Goal: Task Accomplishment & Management: Manage account settings

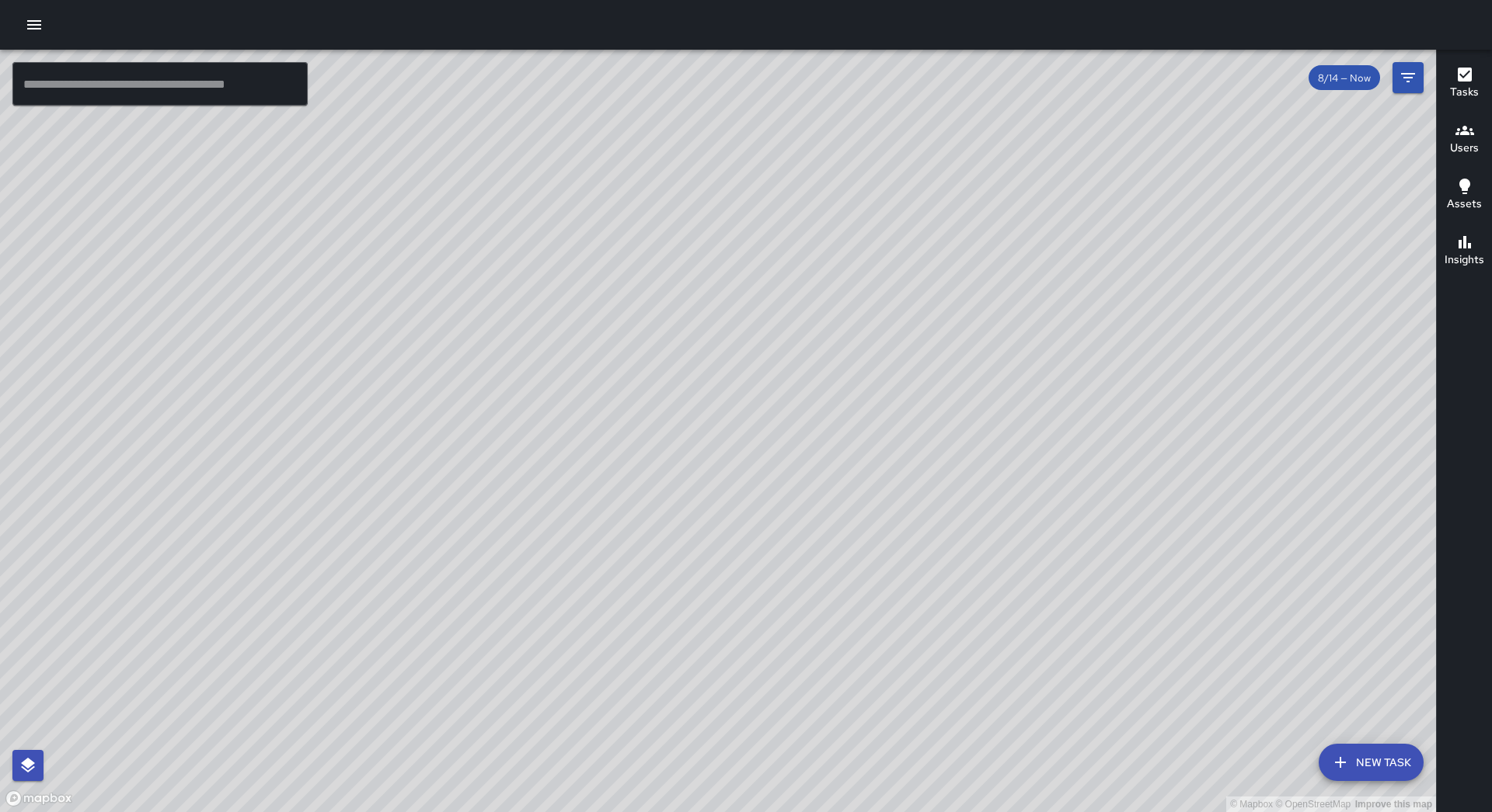
click at [32, 22] on icon "button" at bounding box center [34, 24] width 14 height 9
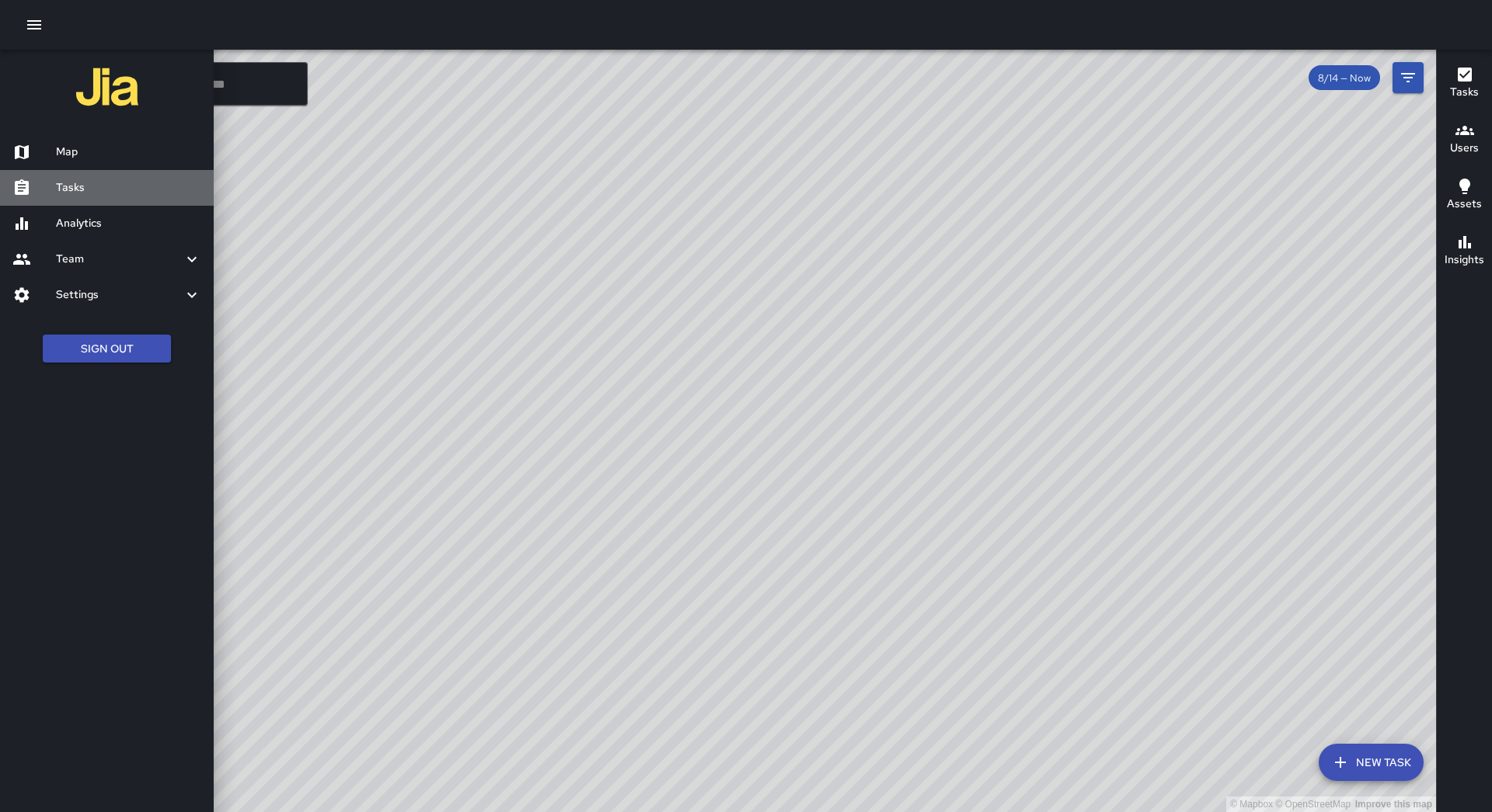
click at [133, 170] on link "Tasks" at bounding box center [106, 187] width 213 height 36
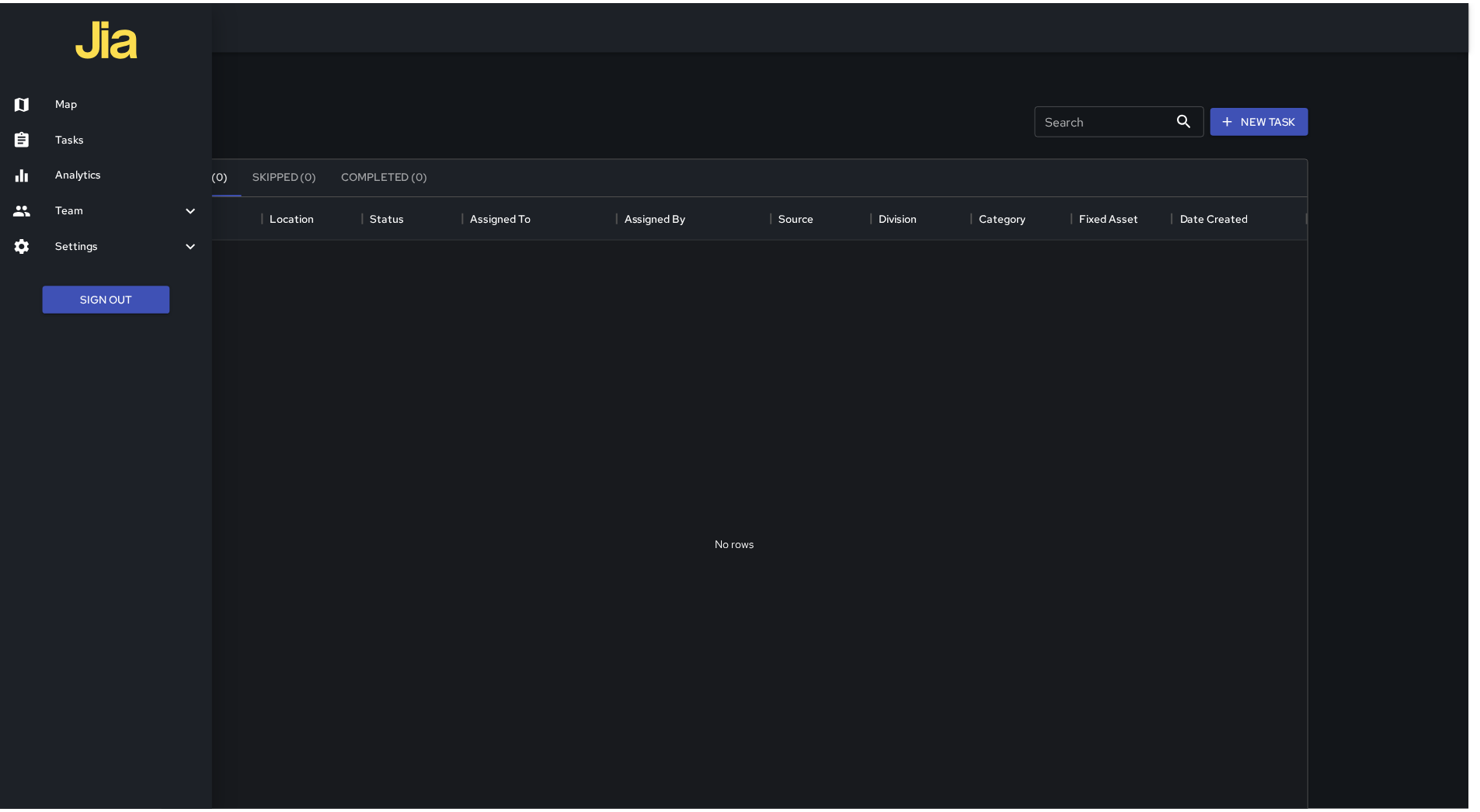
scroll to position [646, 1142]
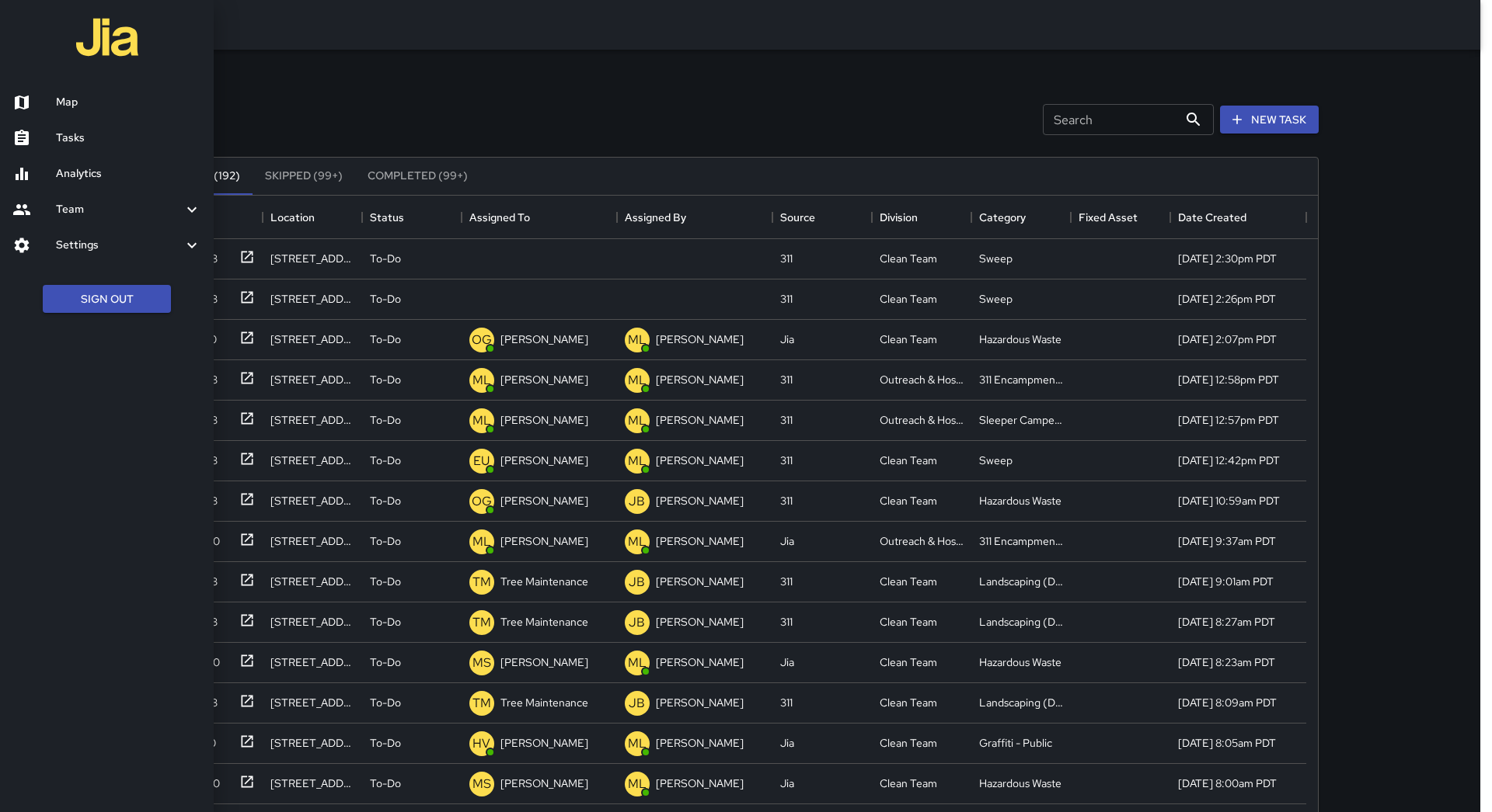
click at [555, 214] on div at bounding box center [746, 406] width 1492 height 812
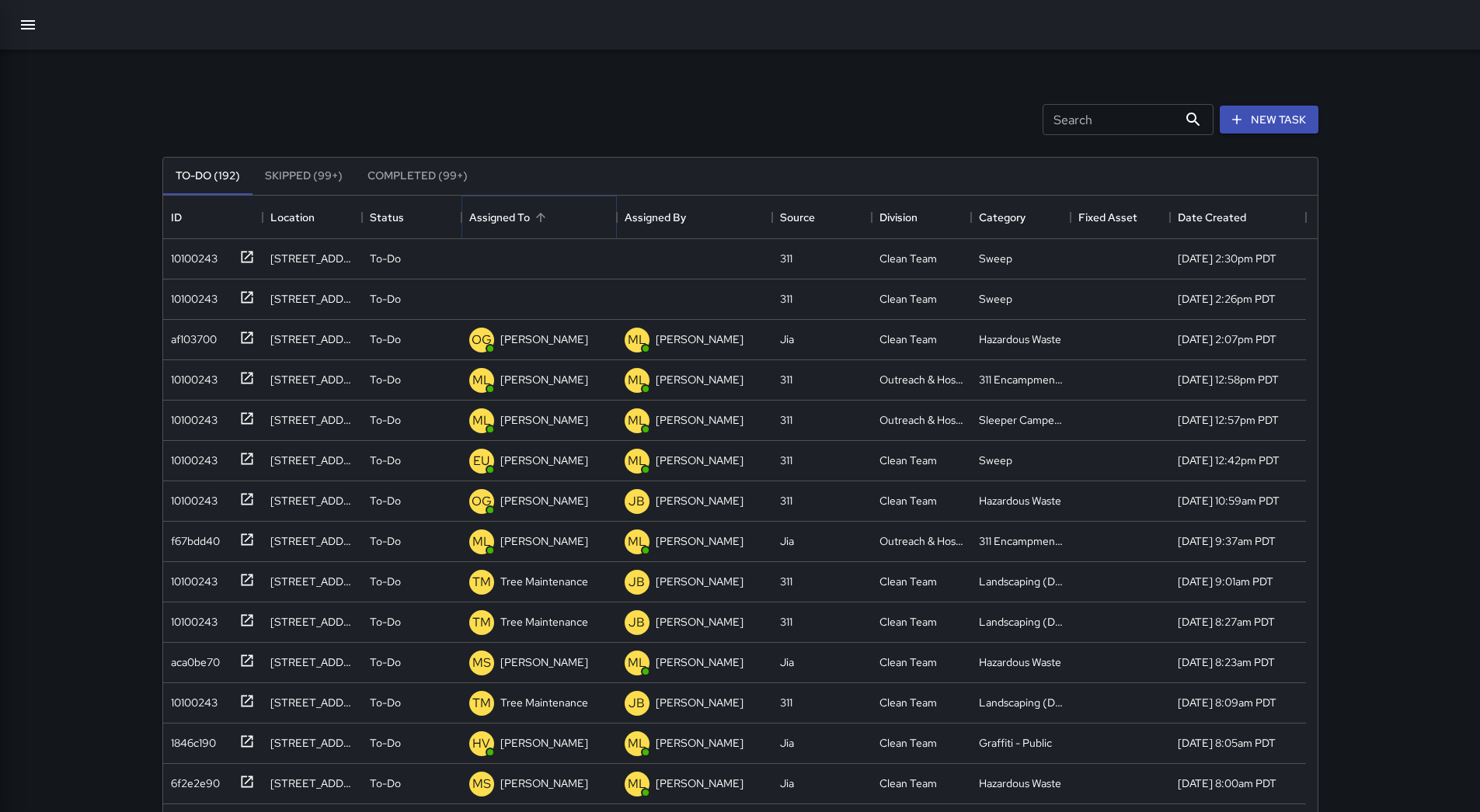
click at [543, 215] on icon "Sort" at bounding box center [540, 217] width 9 height 9
click at [233, 251] on div at bounding box center [244, 255] width 22 height 26
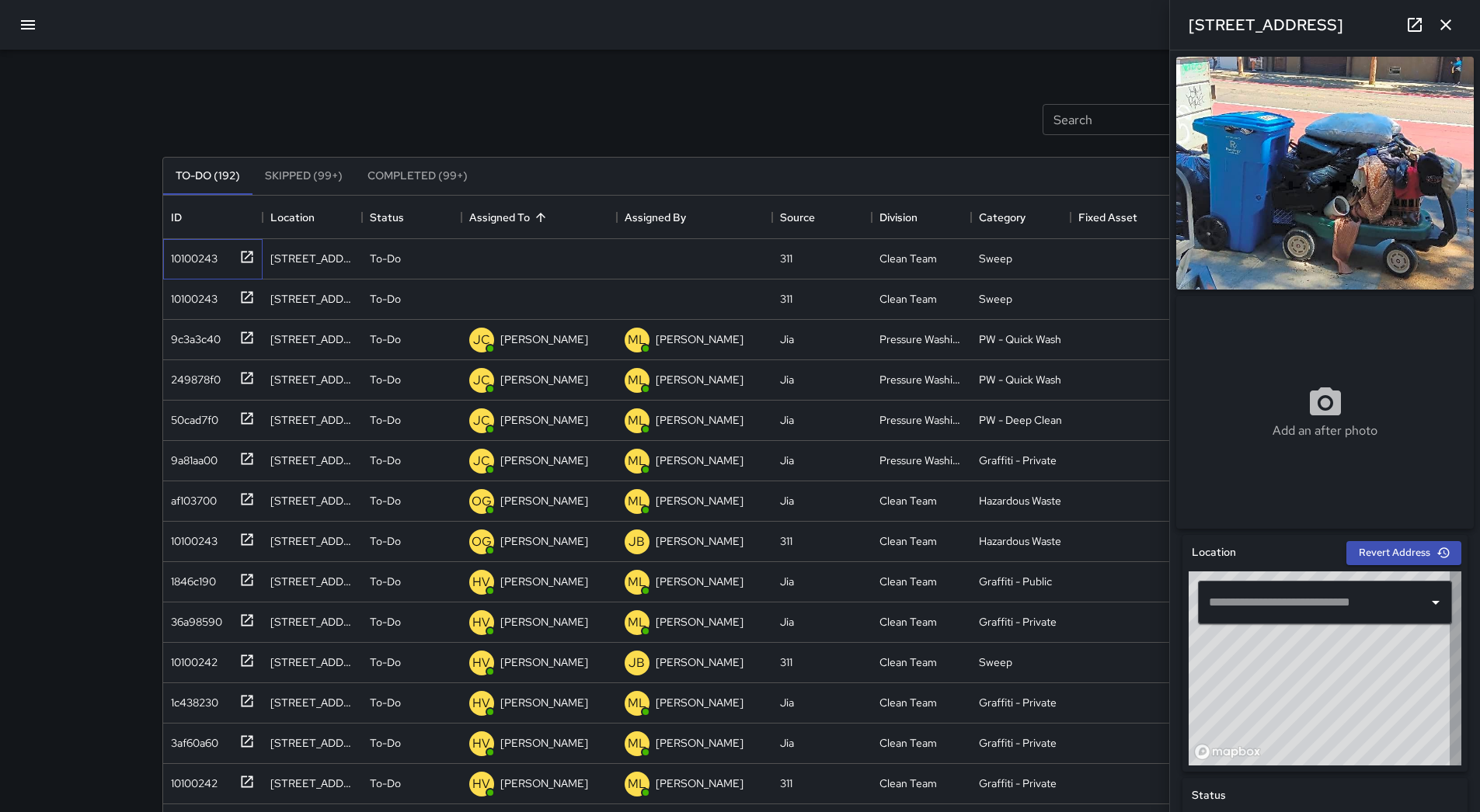
type input "**********"
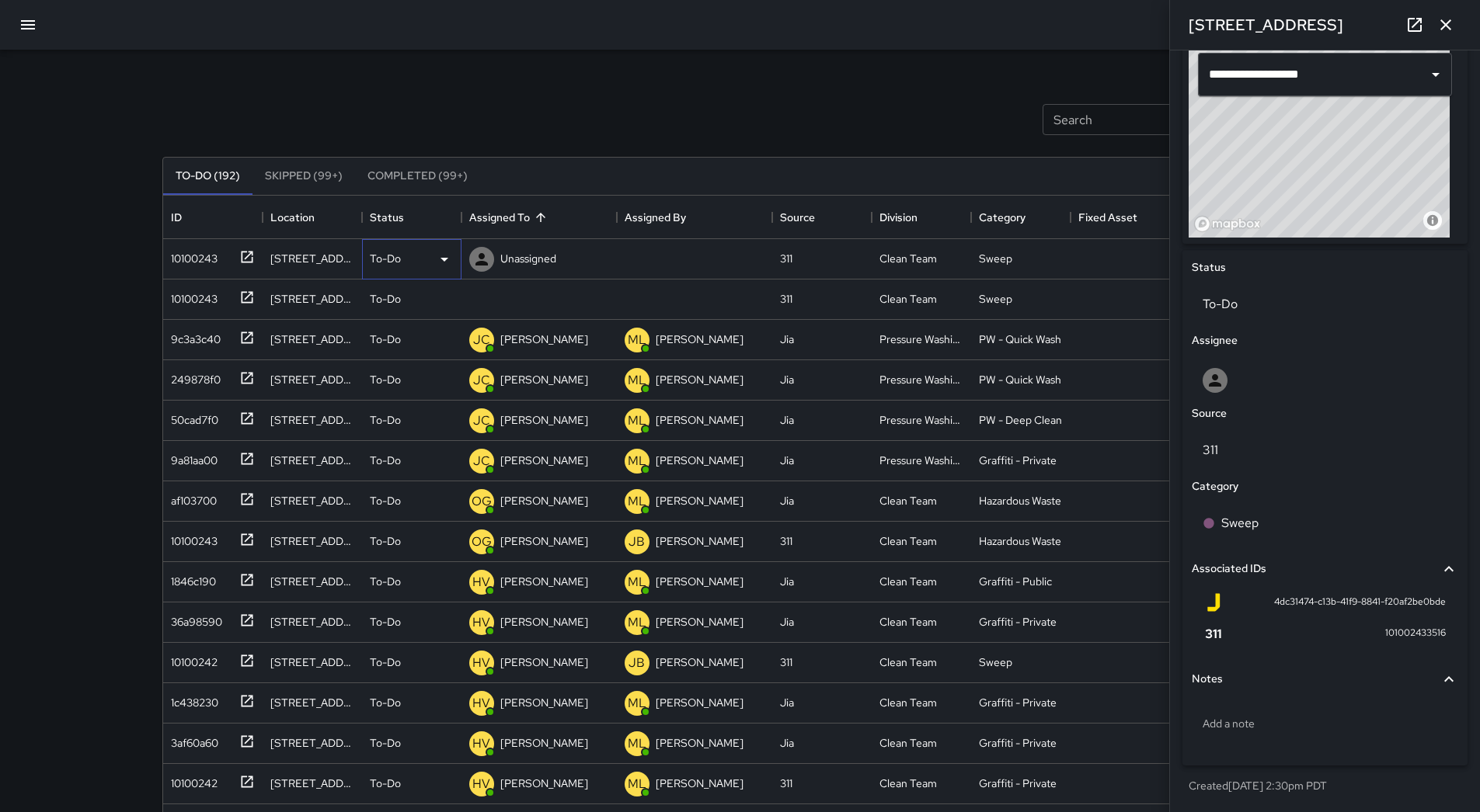
click at [419, 255] on div "To-Do" at bounding box center [411, 259] width 84 height 18
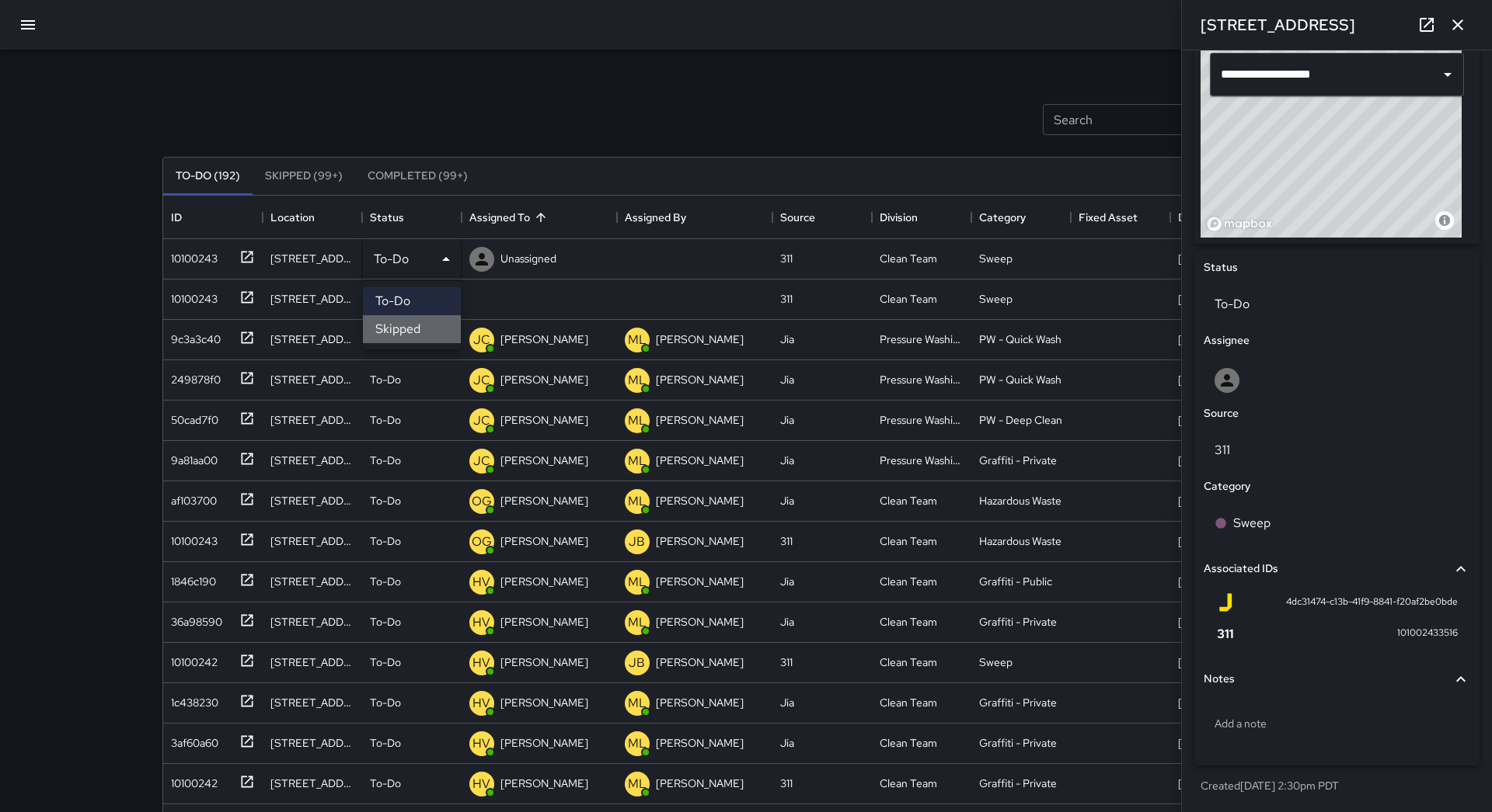
drag, startPoint x: 421, startPoint y: 323, endPoint x: 256, endPoint y: 283, distance: 169.8
click at [419, 323] on li "Skipped" at bounding box center [412, 329] width 98 height 28
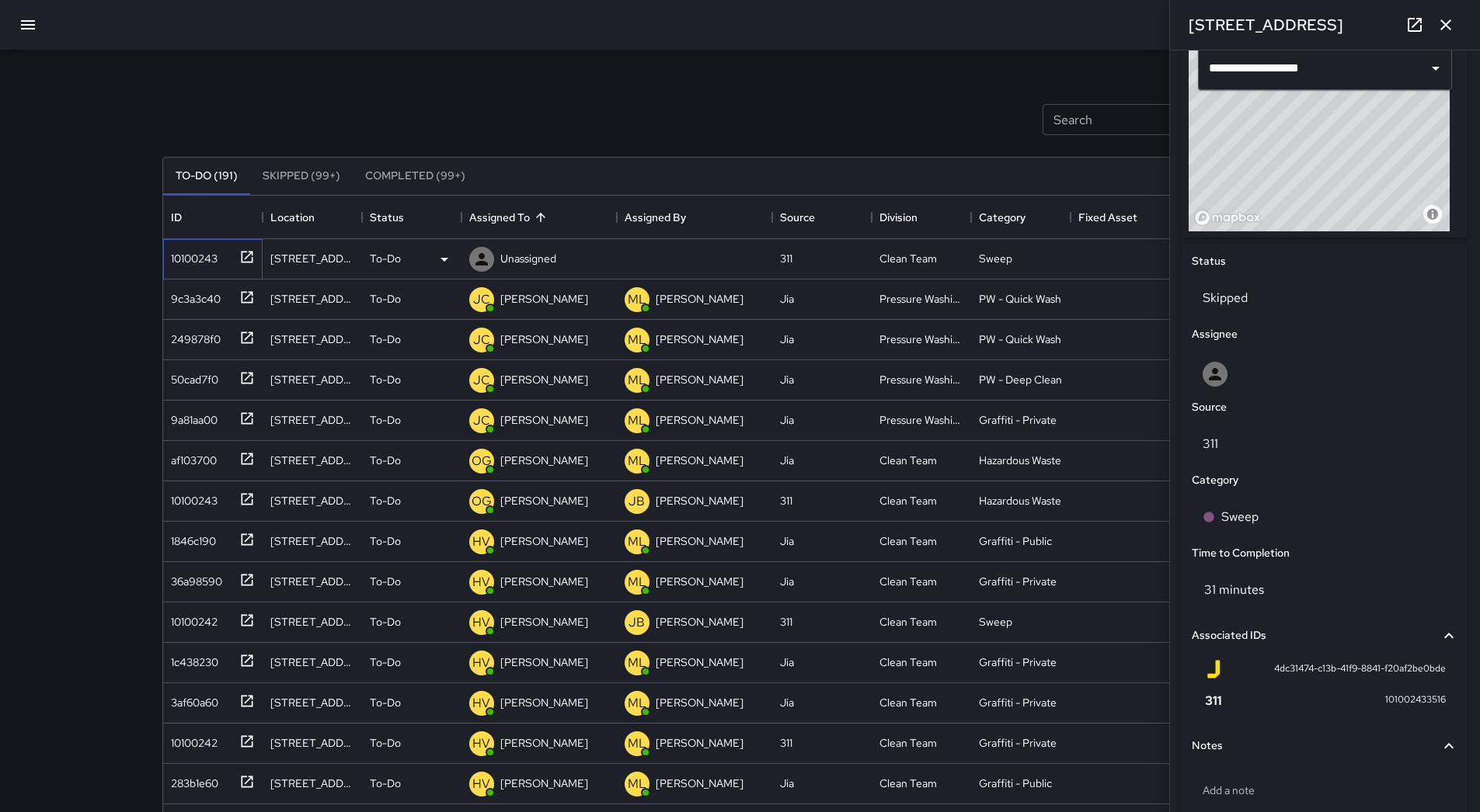
click at [186, 257] on div "10100243" at bounding box center [191, 255] width 53 height 22
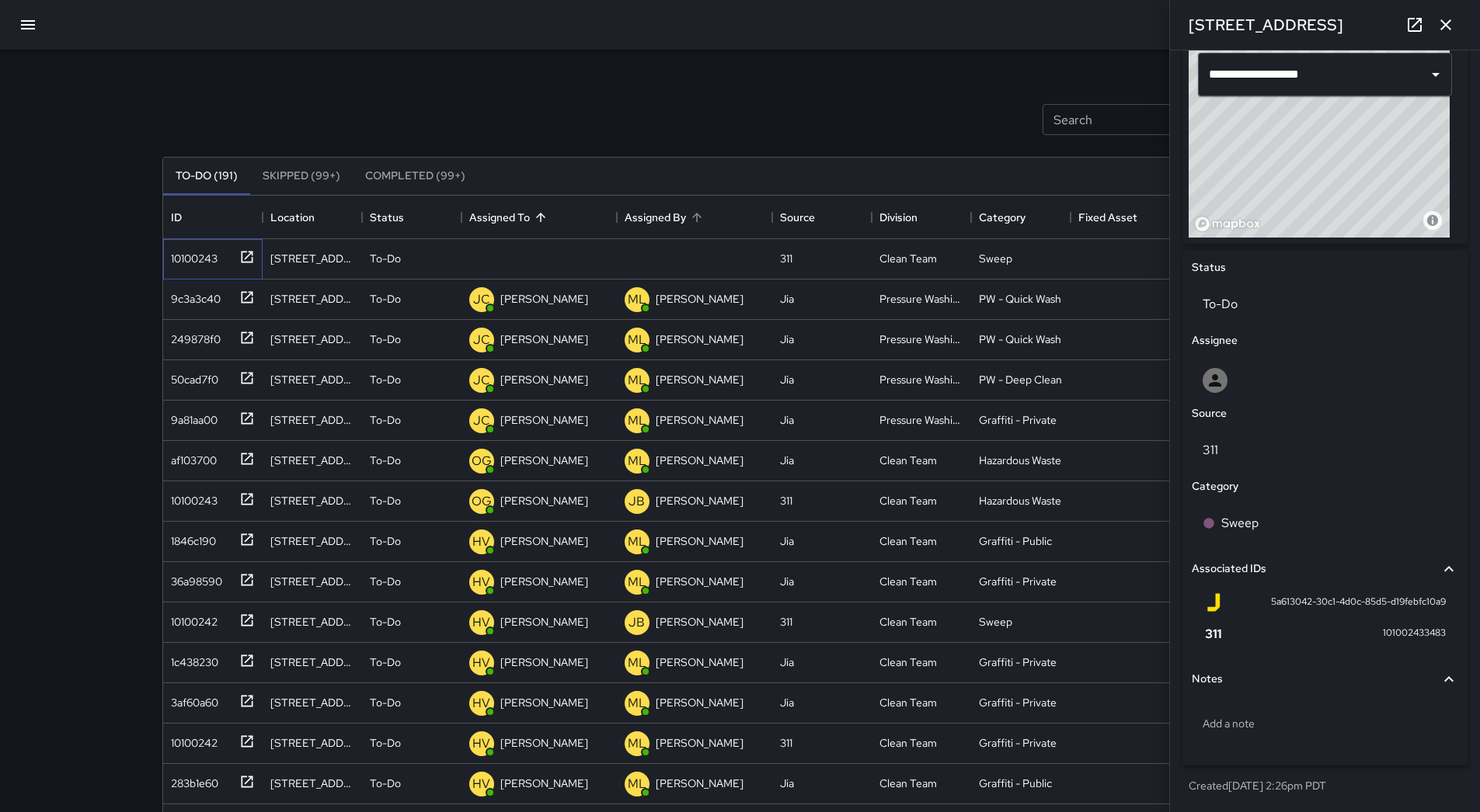
scroll to position [0, 0]
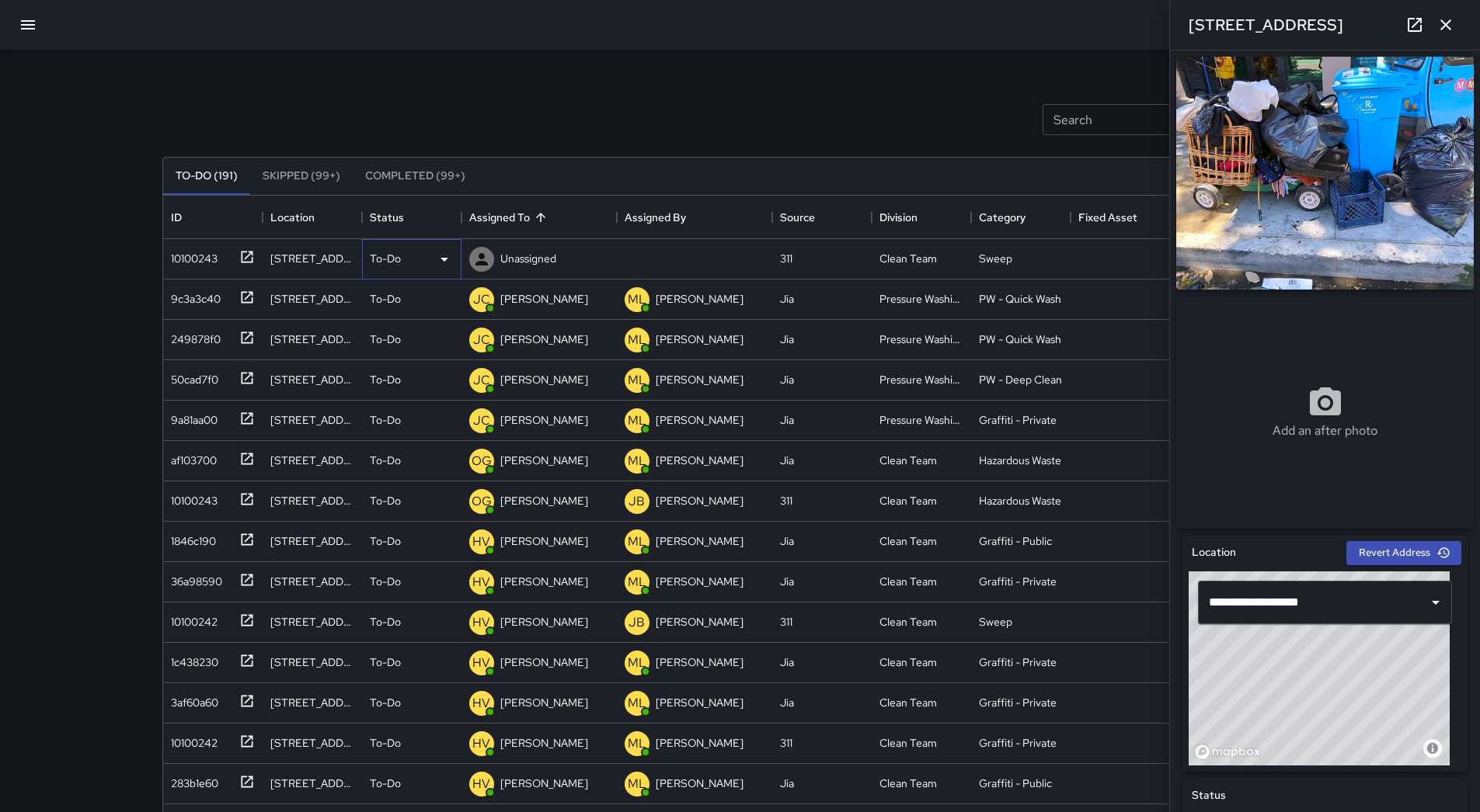
click at [445, 262] on icon at bounding box center [444, 259] width 18 height 18
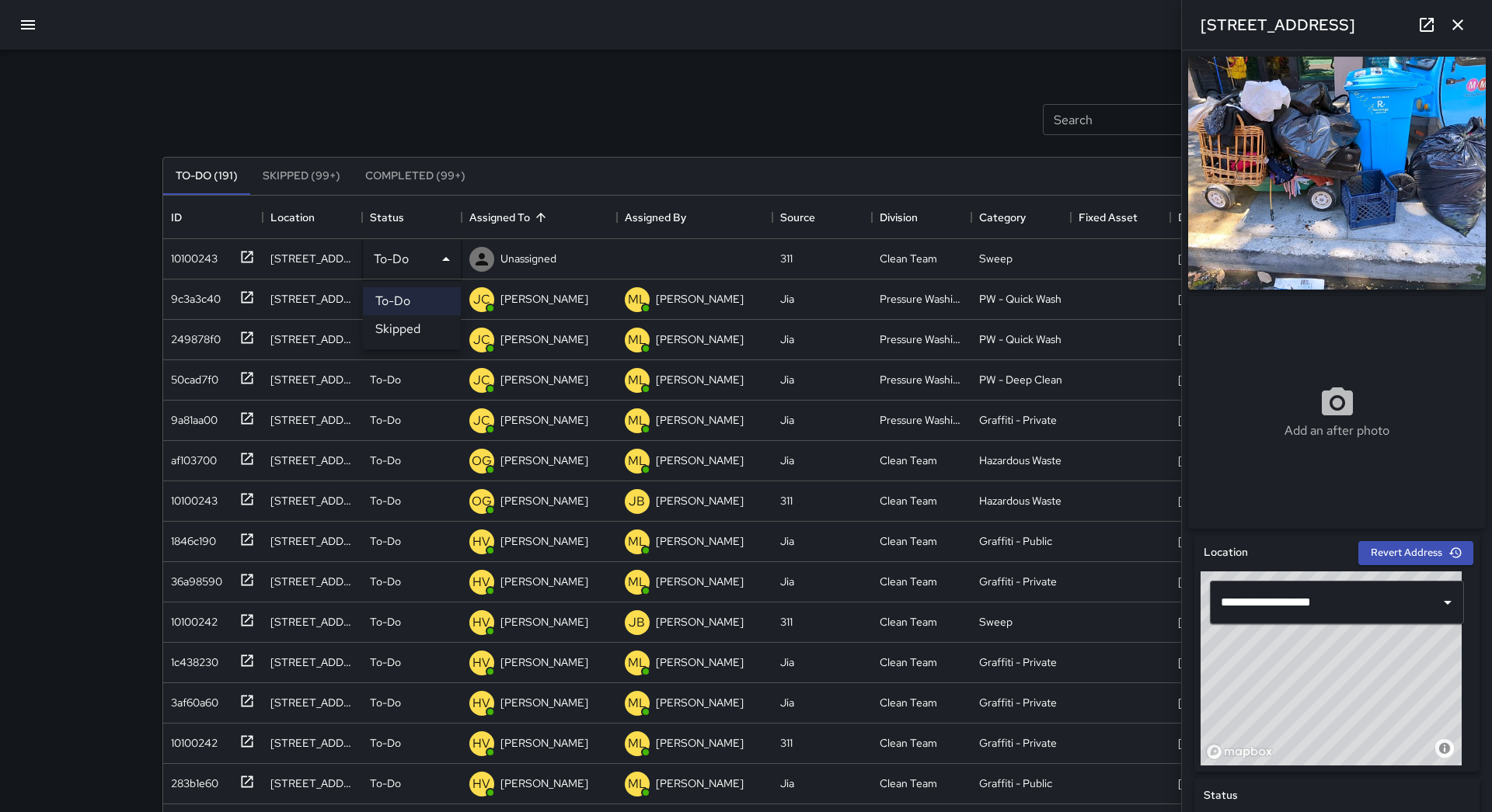
drag, startPoint x: 410, startPoint y: 322, endPoint x: 323, endPoint y: 297, distance: 90.5
click at [402, 323] on li "Skipped" at bounding box center [412, 329] width 98 height 28
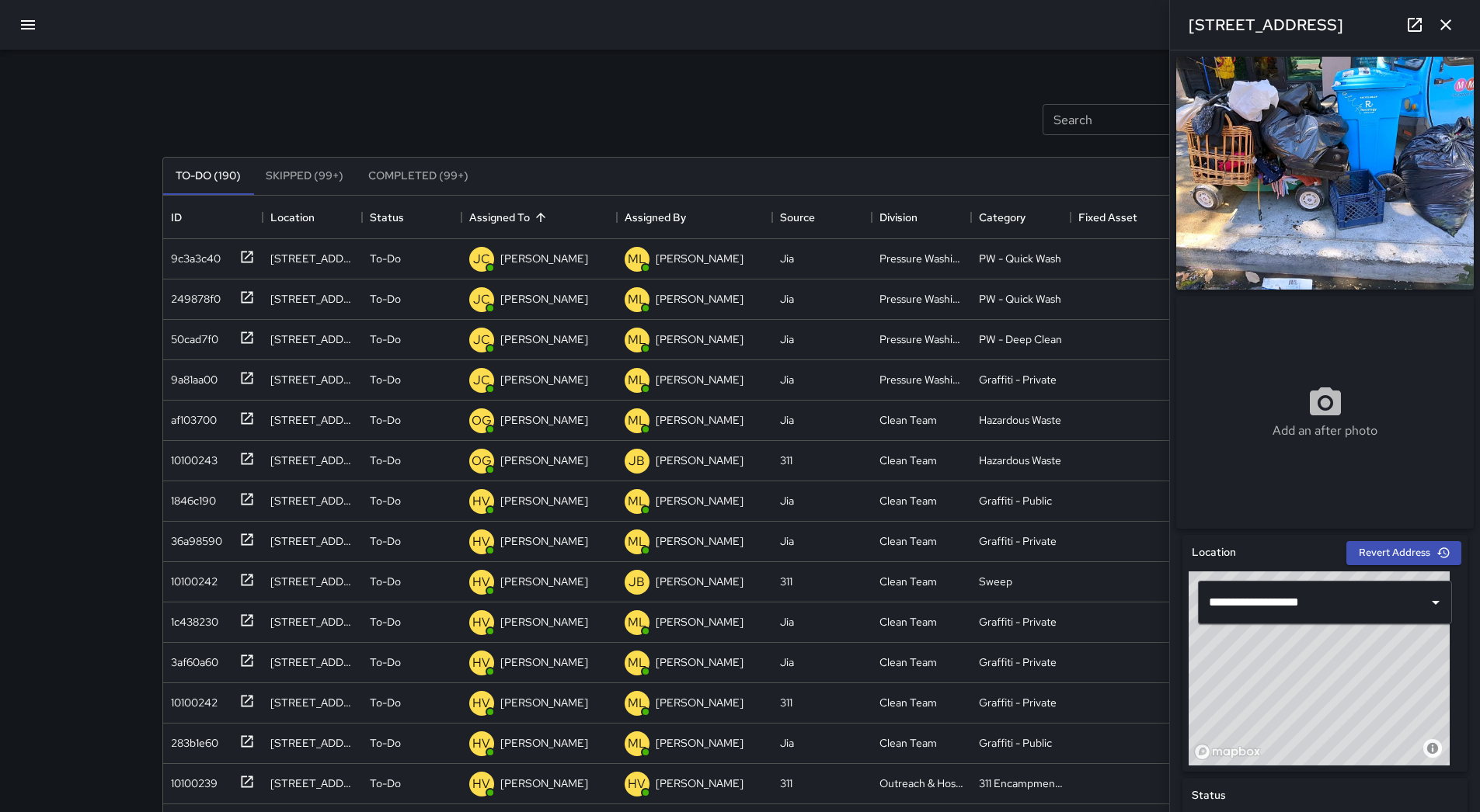
click at [28, 36] on button "button" at bounding box center [27, 24] width 37 height 37
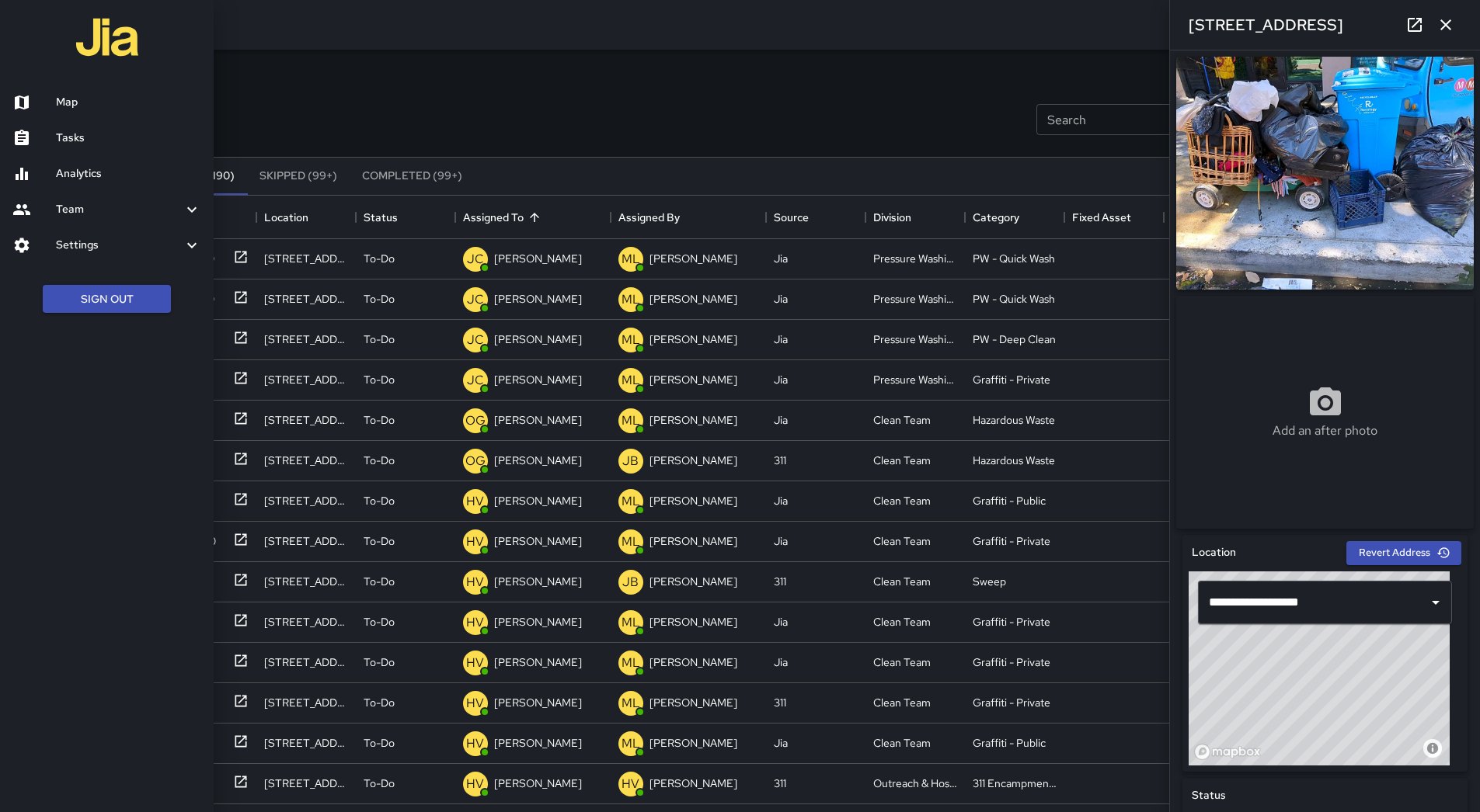
click at [31, 32] on div at bounding box center [740, 406] width 1480 height 812
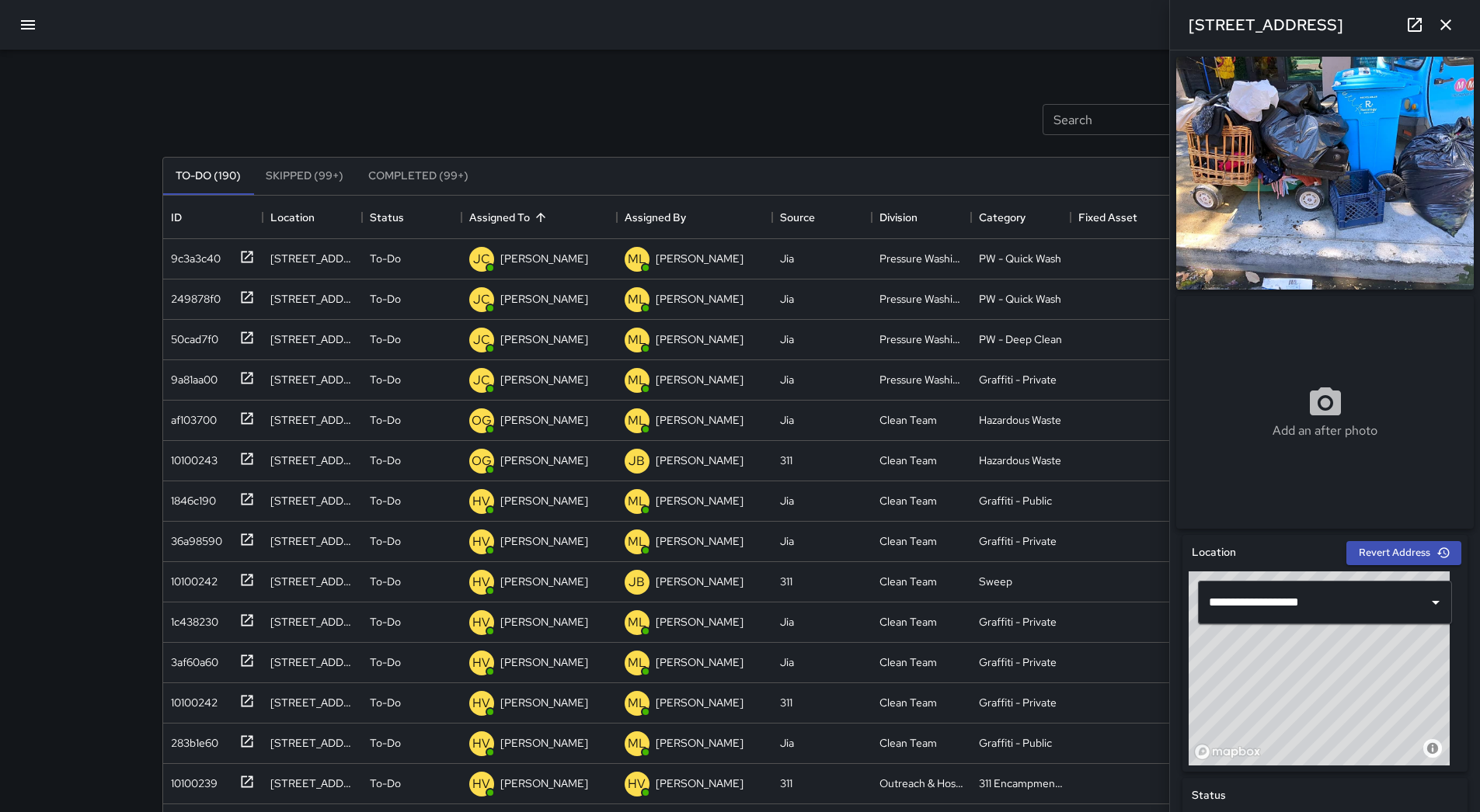
click at [31, 26] on icon "button" at bounding box center [27, 24] width 14 height 9
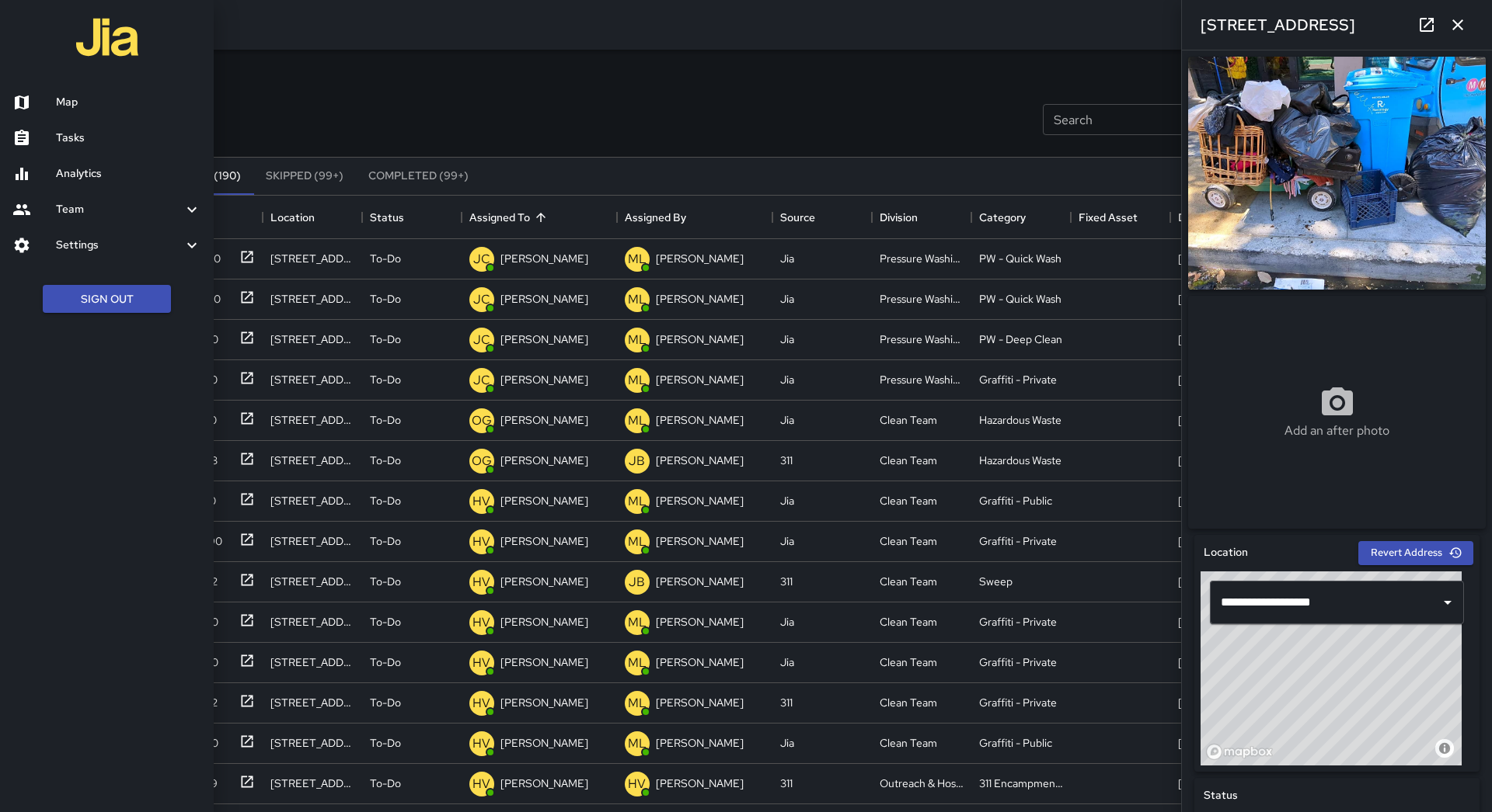
click at [91, 100] on h6 "Map" at bounding box center [128, 102] width 145 height 17
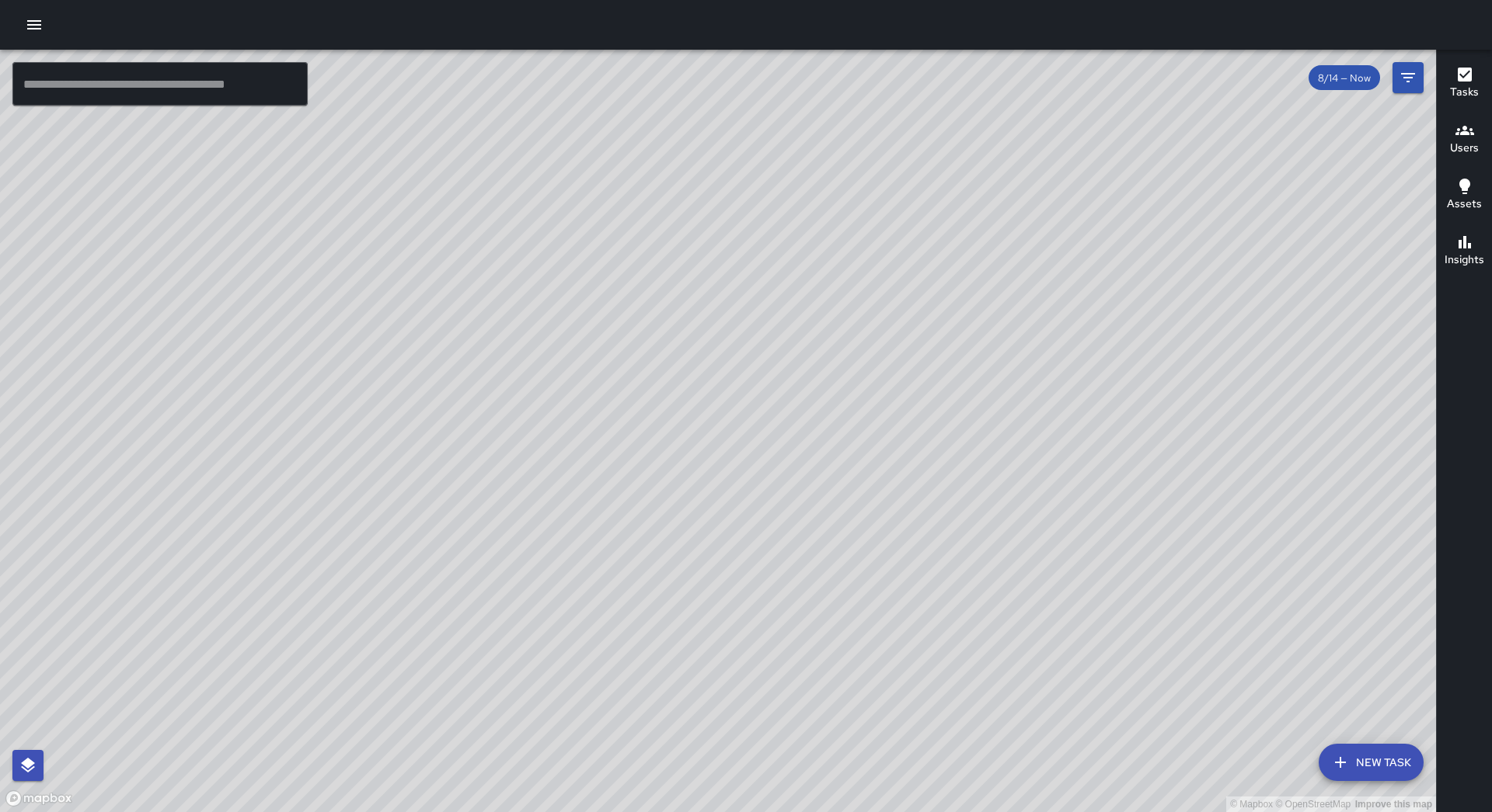
click at [27, 23] on icon "button" at bounding box center [34, 25] width 18 height 18
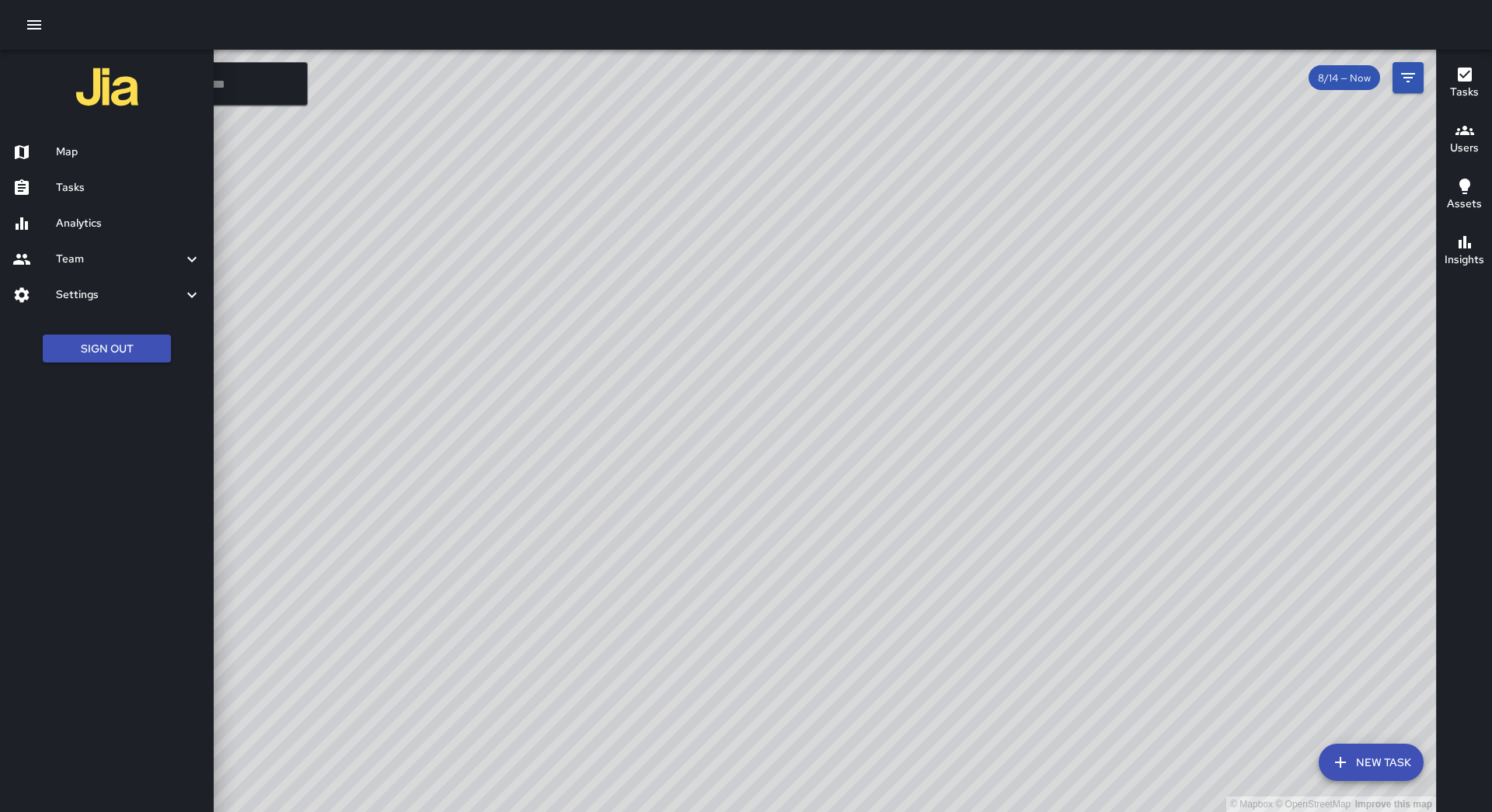
click at [152, 174] on link "Tasks" at bounding box center [106, 187] width 213 height 36
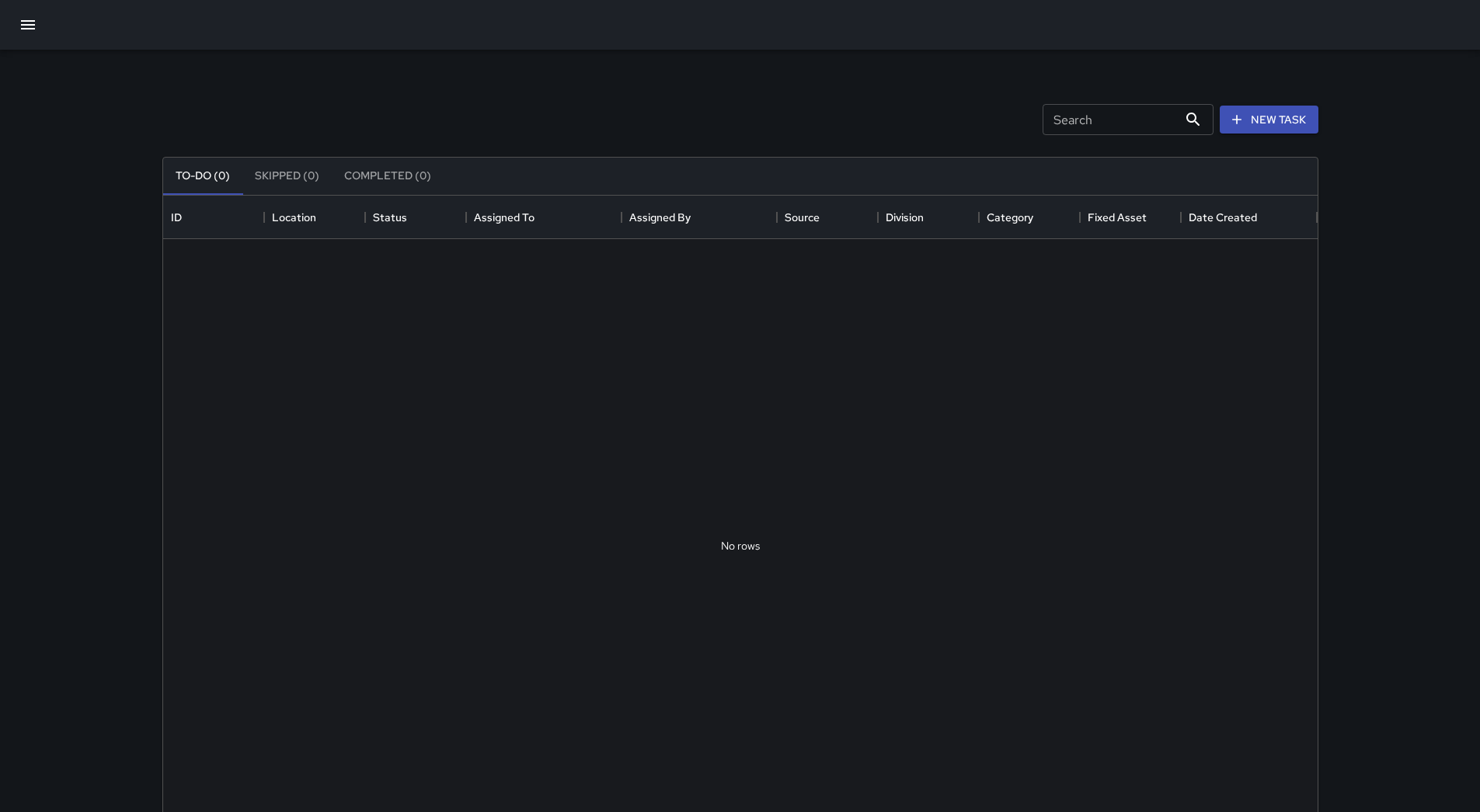
scroll to position [646, 1142]
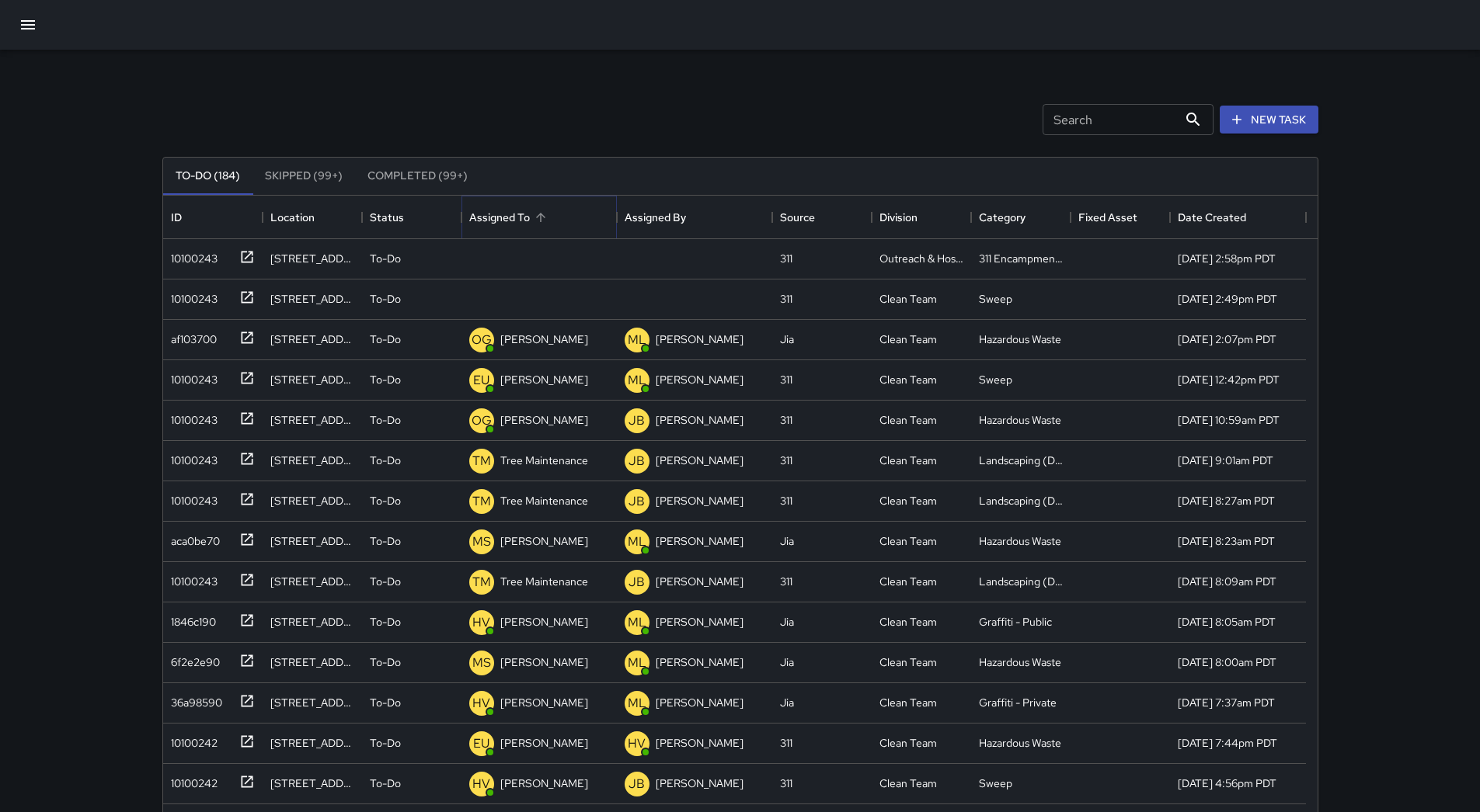
click at [547, 221] on icon "Sort" at bounding box center [540, 217] width 14 height 14
click at [185, 251] on div "10100243" at bounding box center [191, 255] width 53 height 22
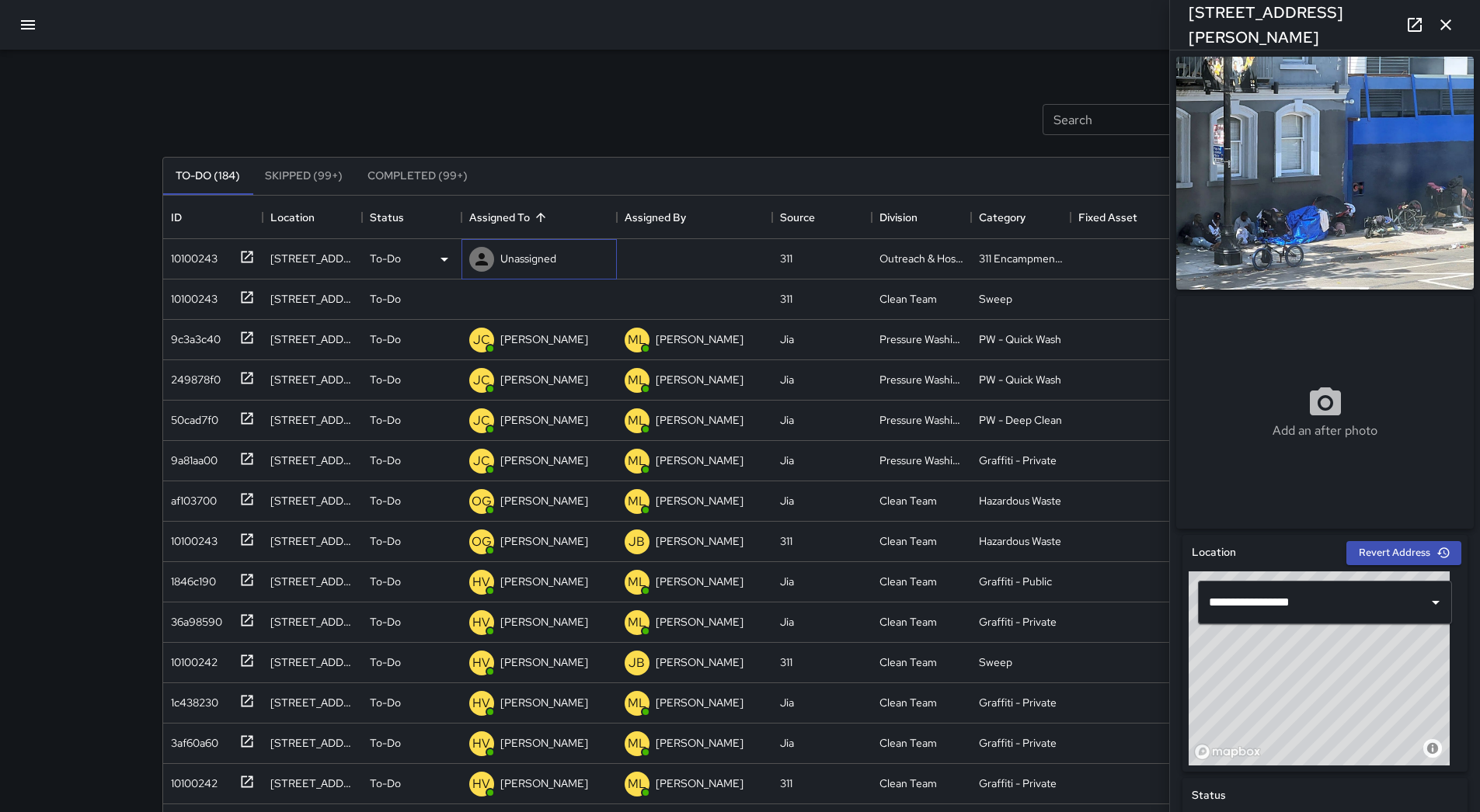
click at [537, 258] on p "Unassigned" at bounding box center [528, 258] width 56 height 16
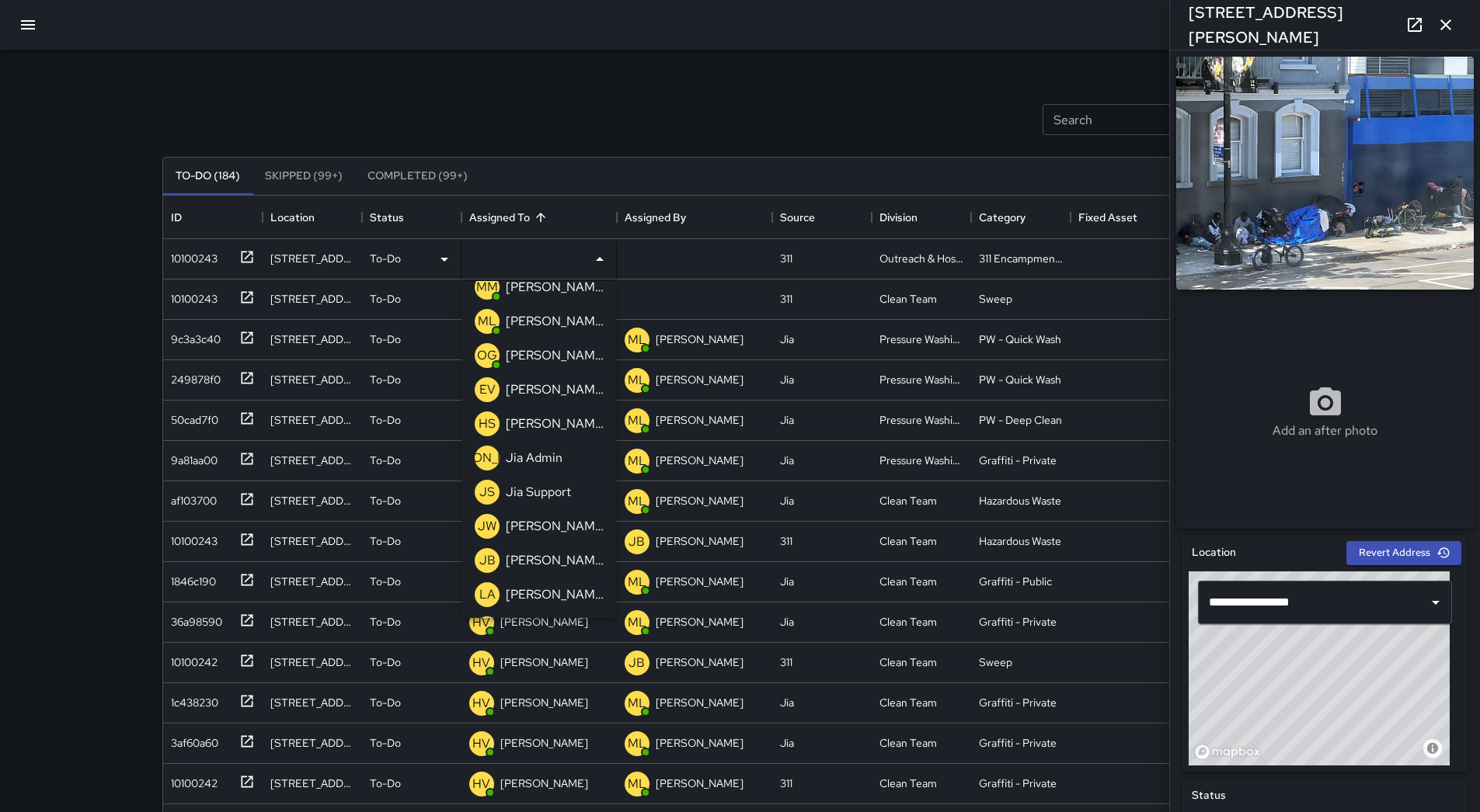
scroll to position [185, 0]
click at [572, 364] on p "[PERSON_NAME]" at bounding box center [555, 358] width 98 height 18
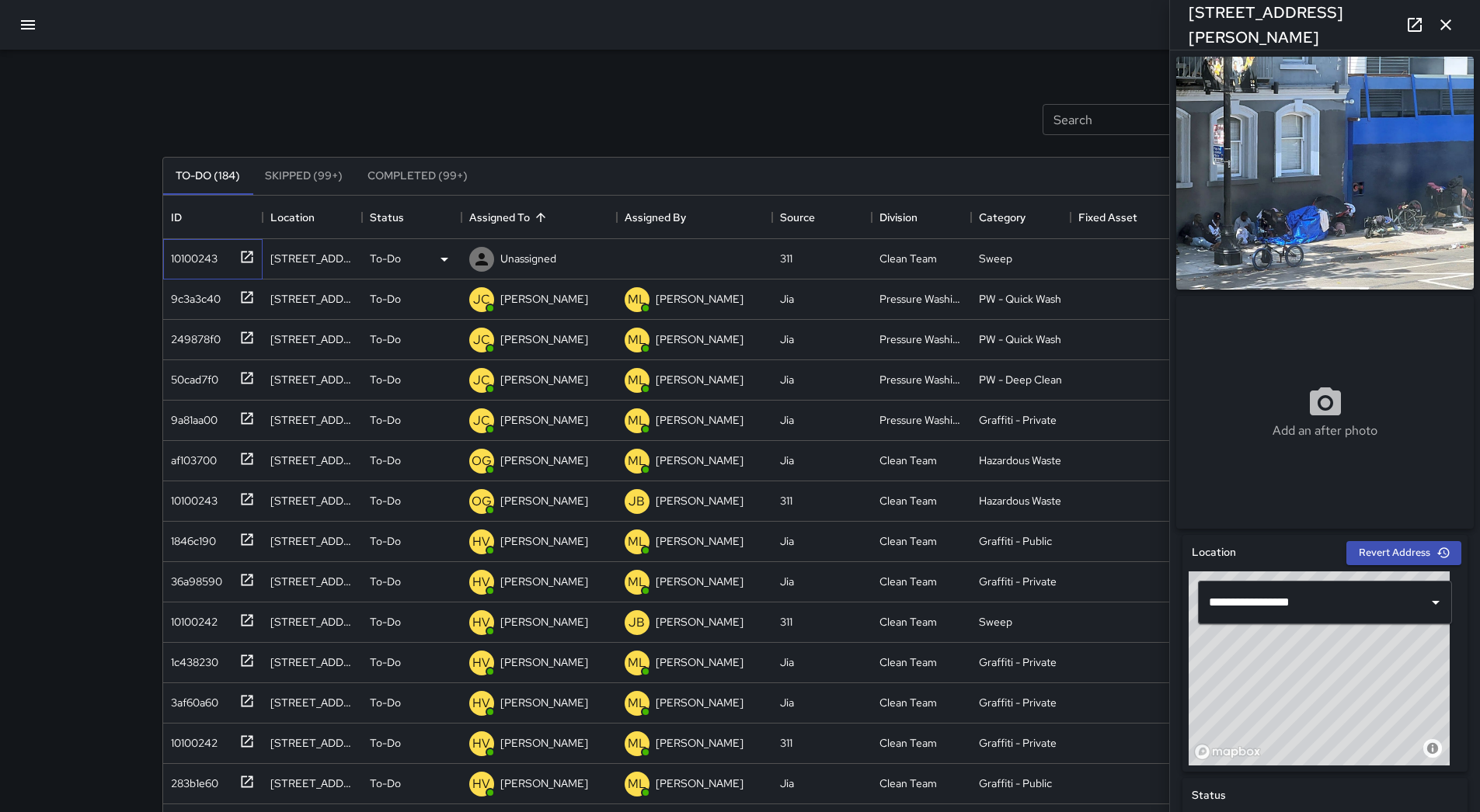
click at [237, 261] on div at bounding box center [244, 255] width 22 height 26
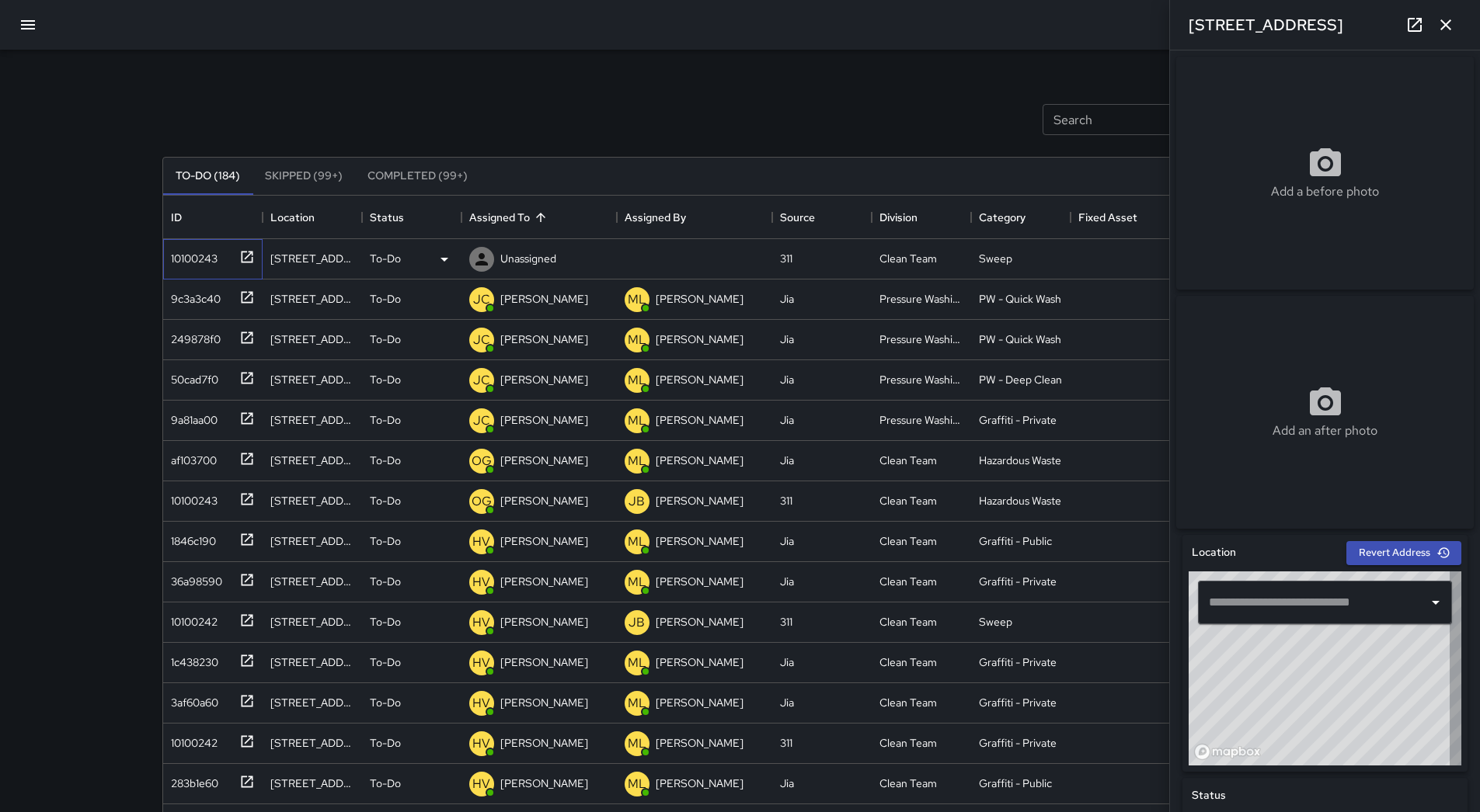
type input "**********"
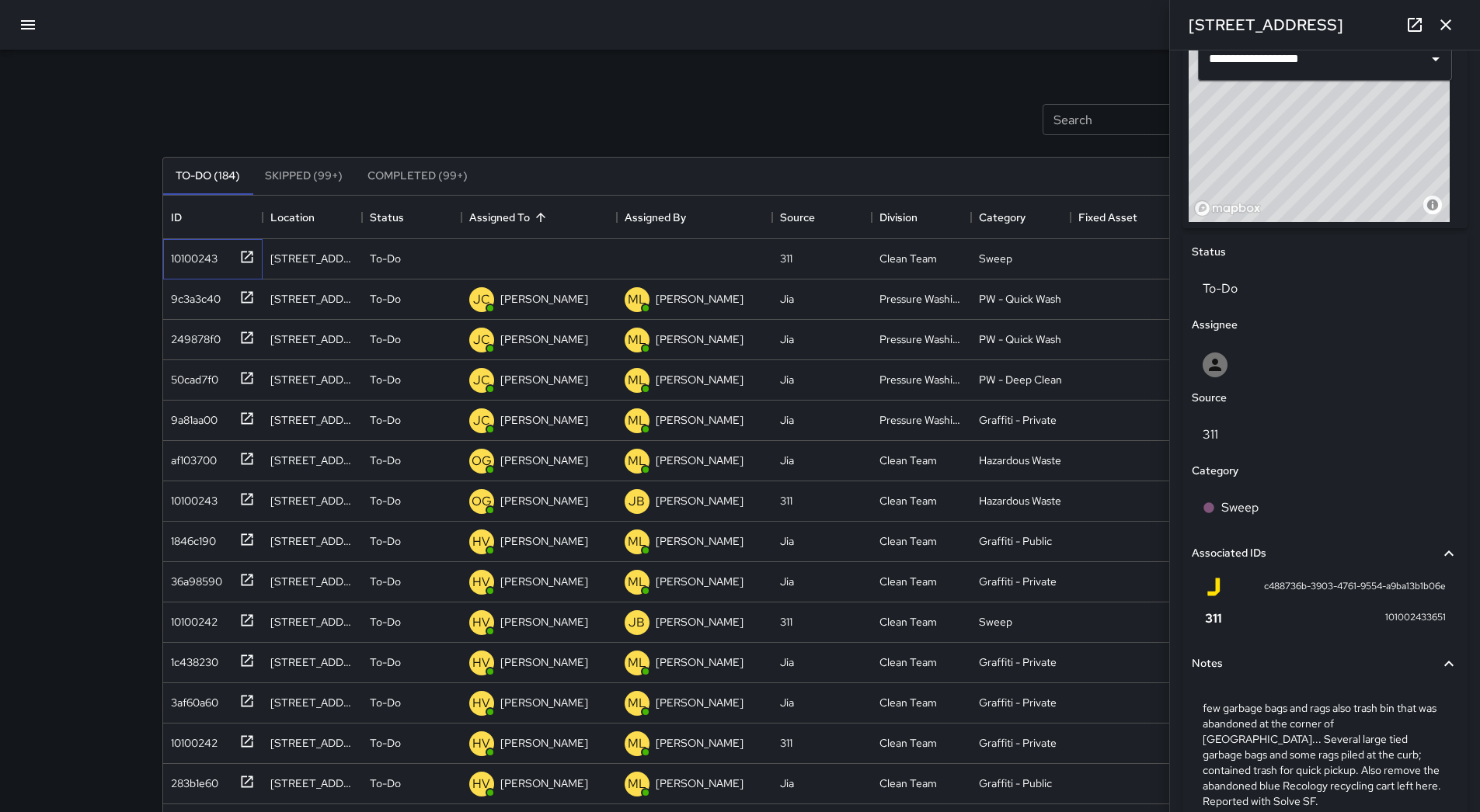
scroll to position [621, 0]
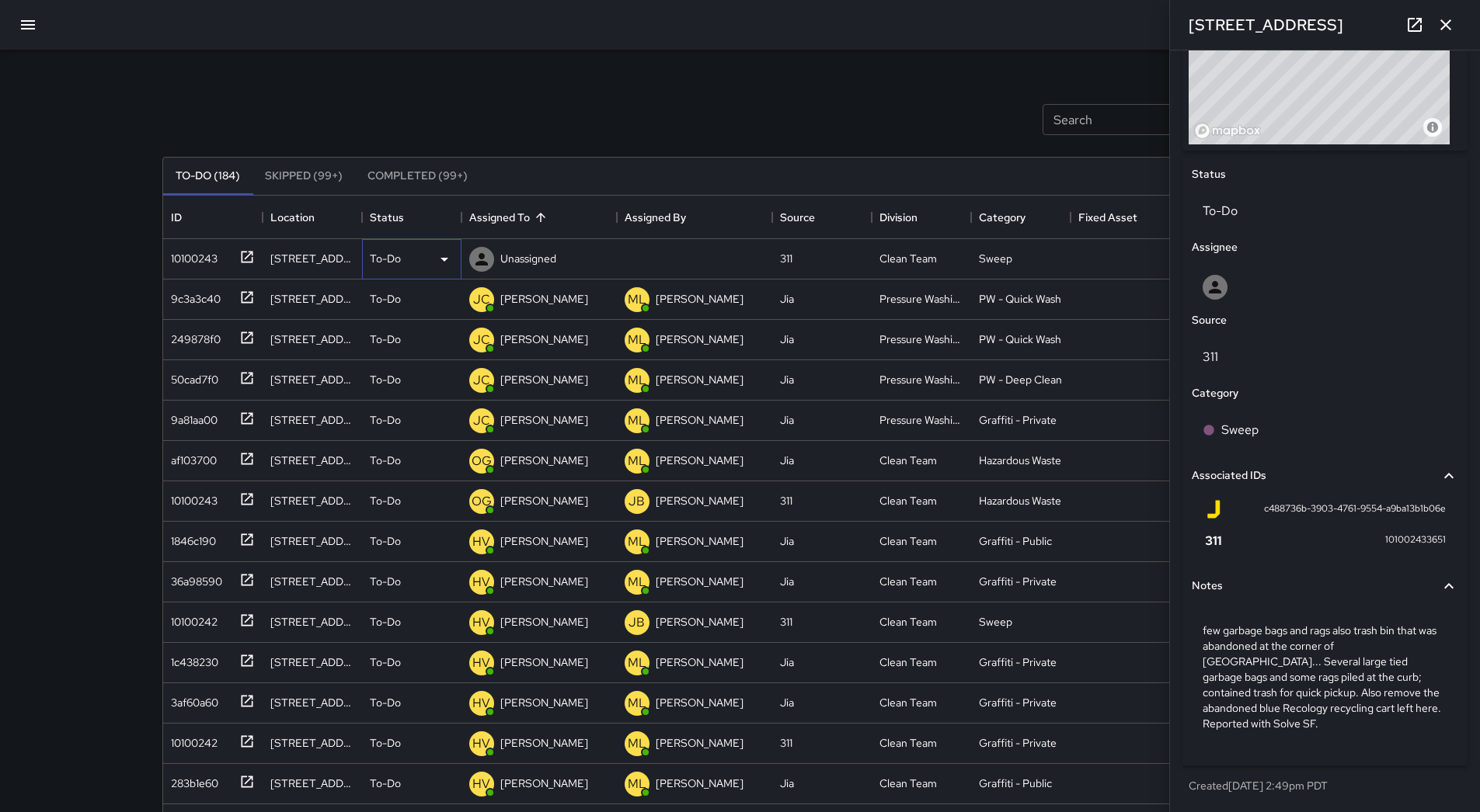
click at [446, 258] on icon at bounding box center [444, 260] width 7 height 4
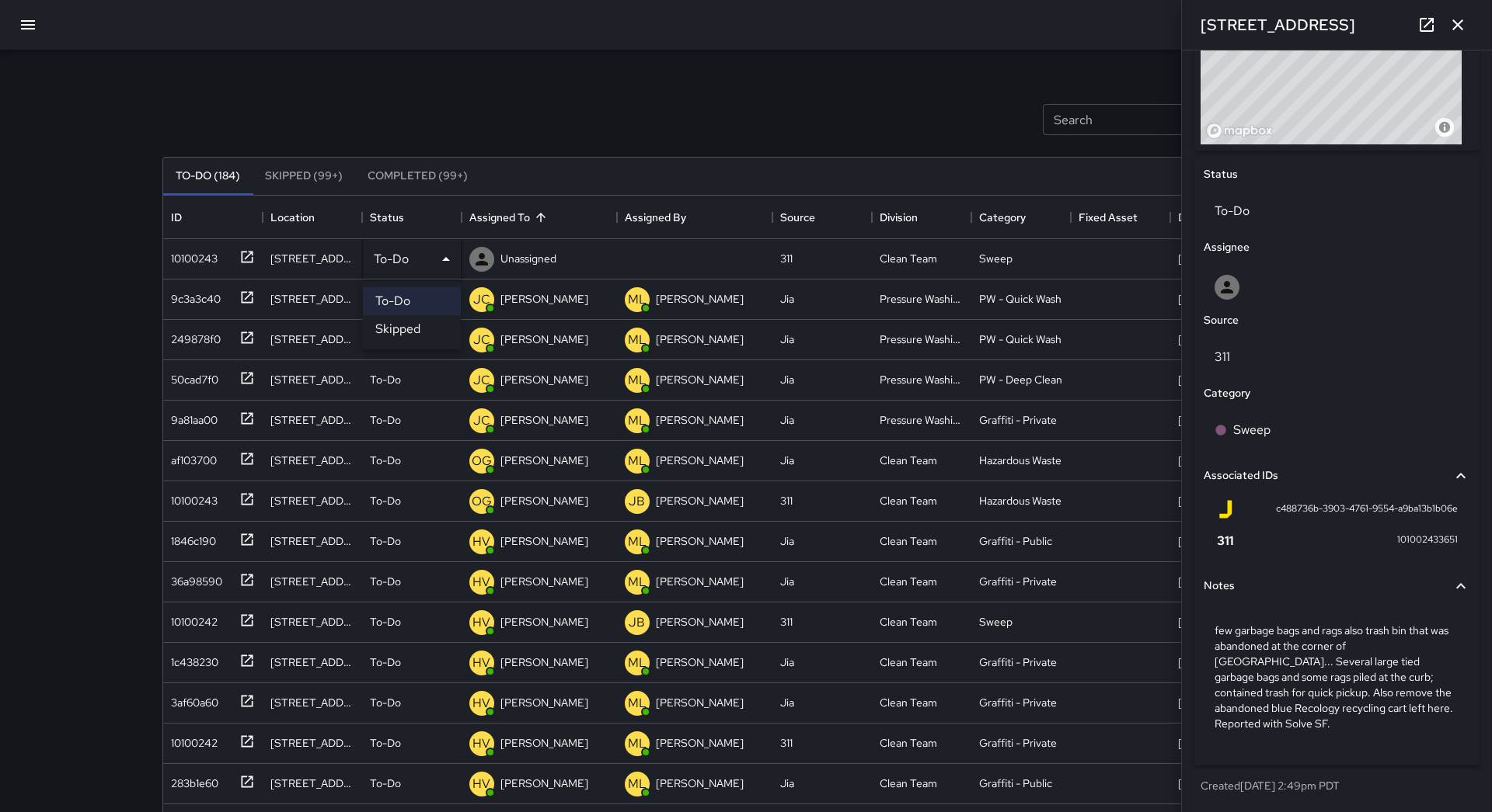
click at [428, 323] on li "Skipped" at bounding box center [412, 329] width 98 height 28
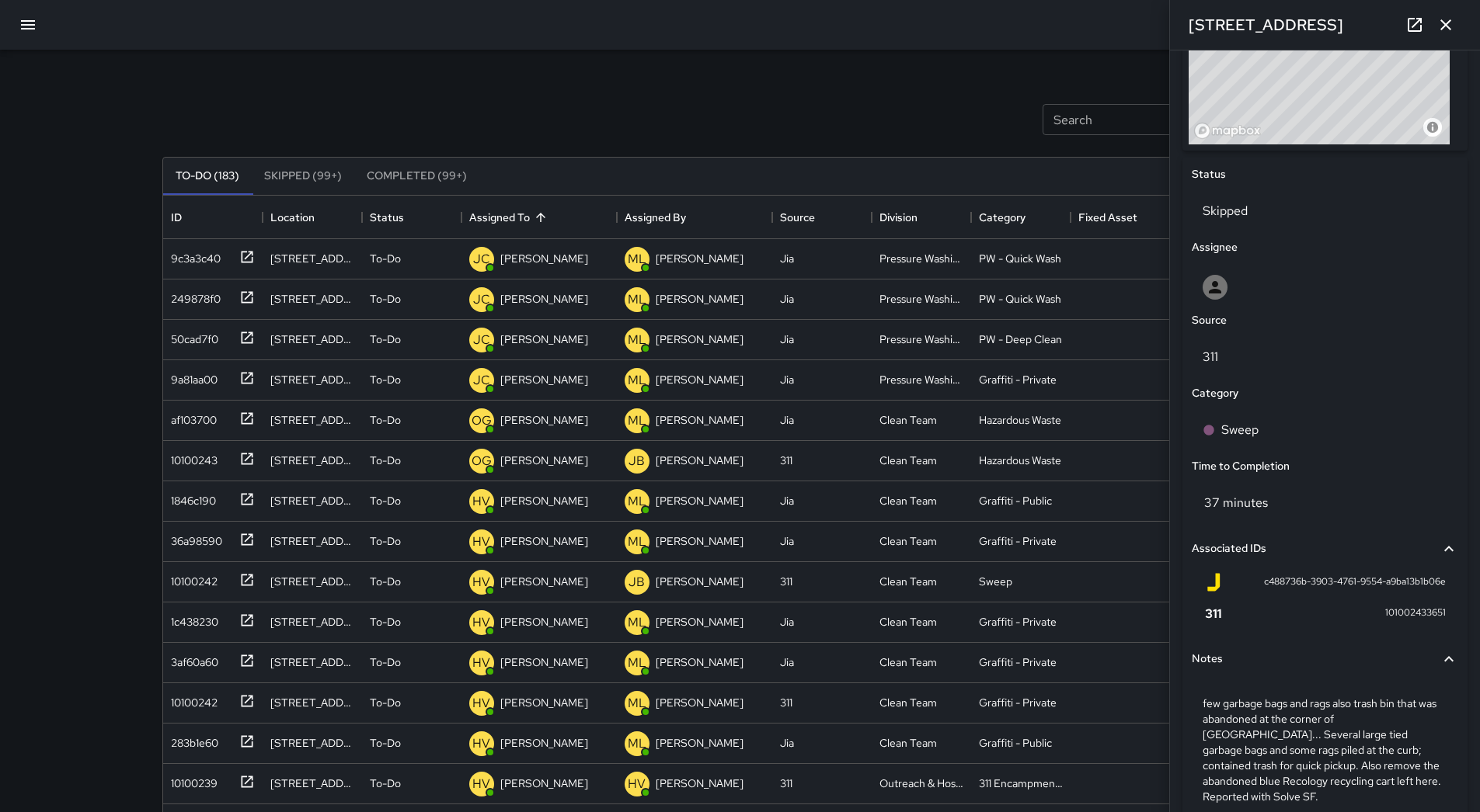
click at [32, 32] on icon "button" at bounding box center [27, 25] width 18 height 18
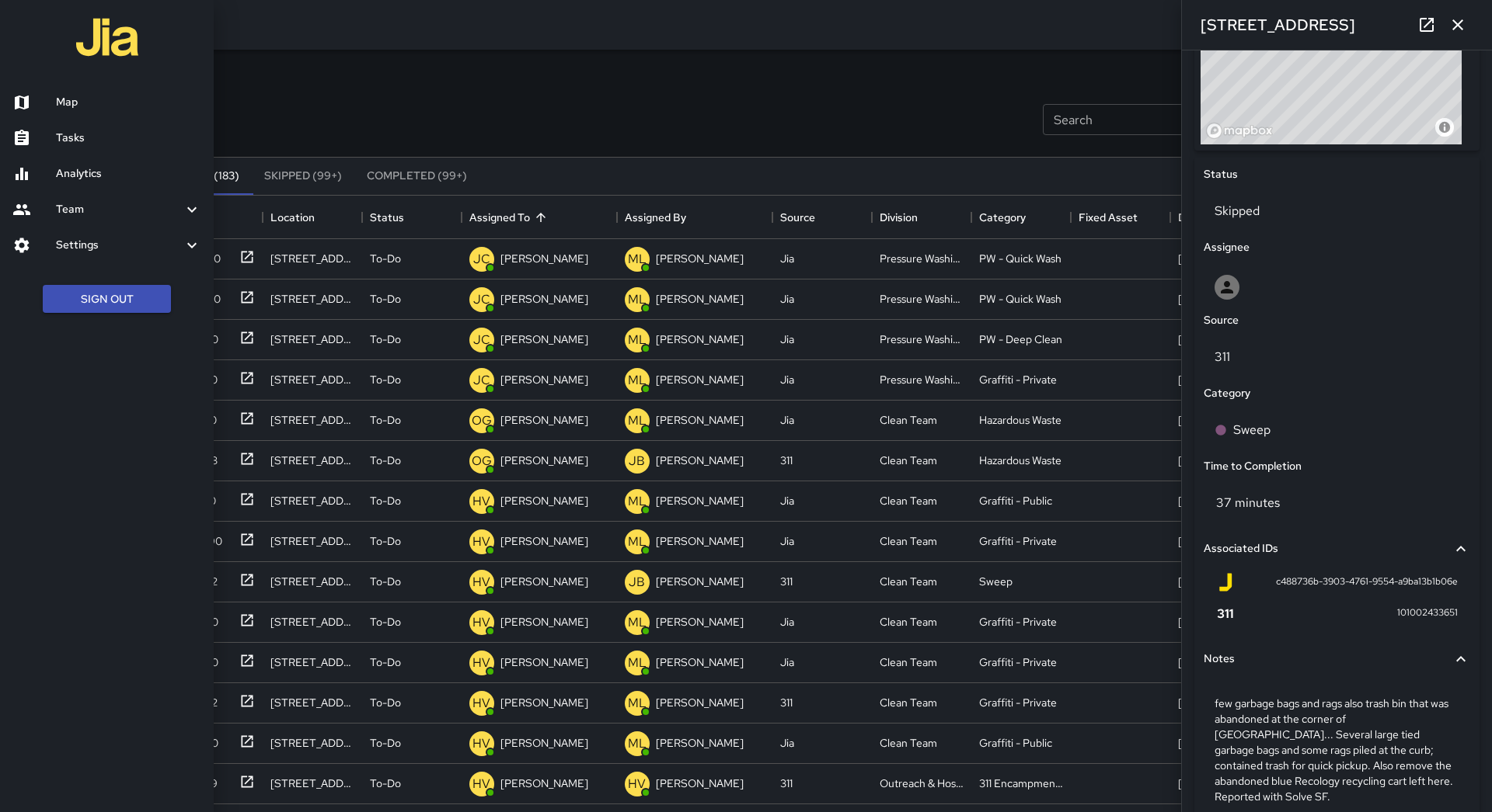
click at [55, 103] on div at bounding box center [34, 102] width 43 height 18
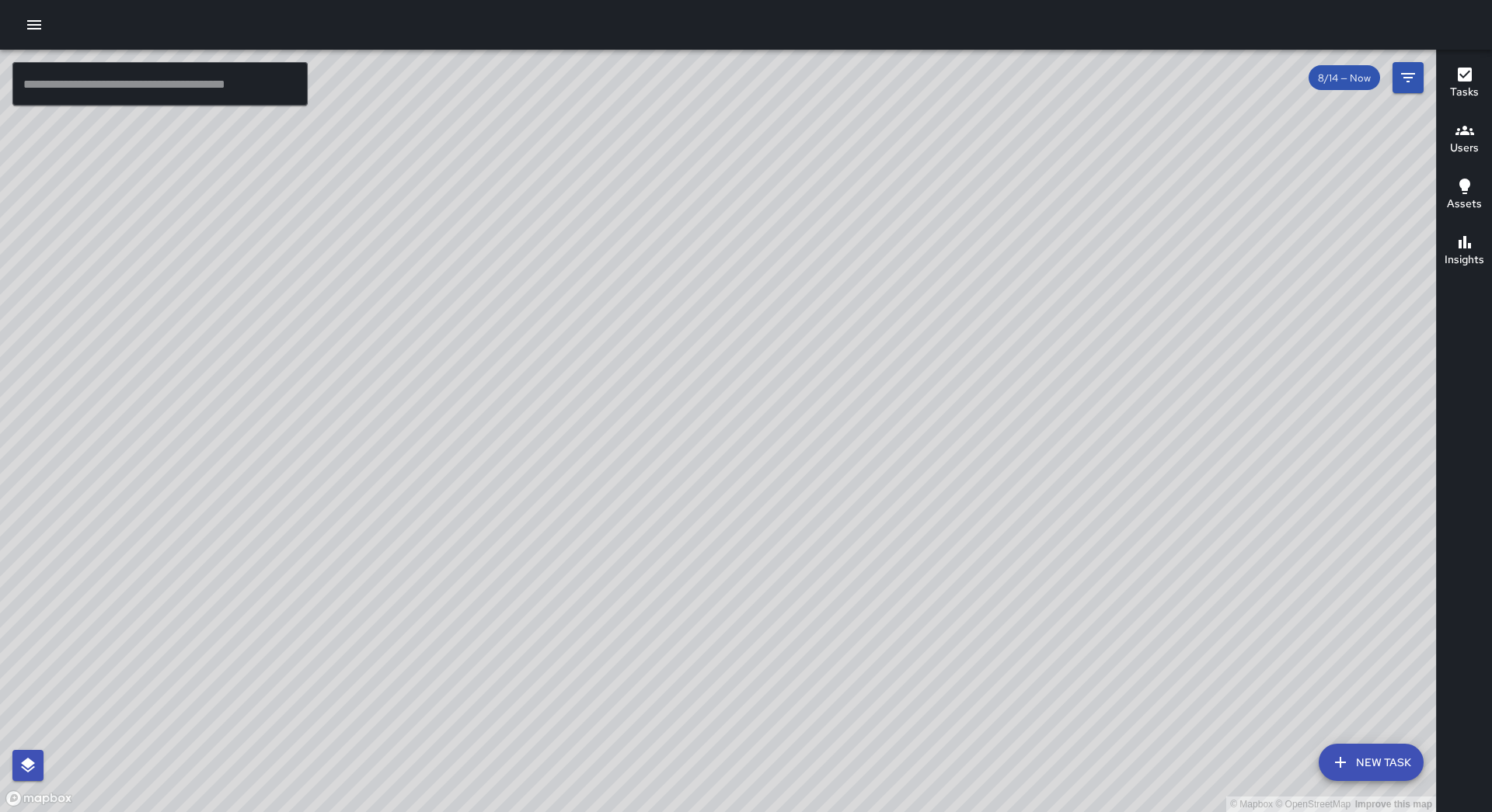
click at [44, 18] on button "button" at bounding box center [33, 24] width 31 height 31
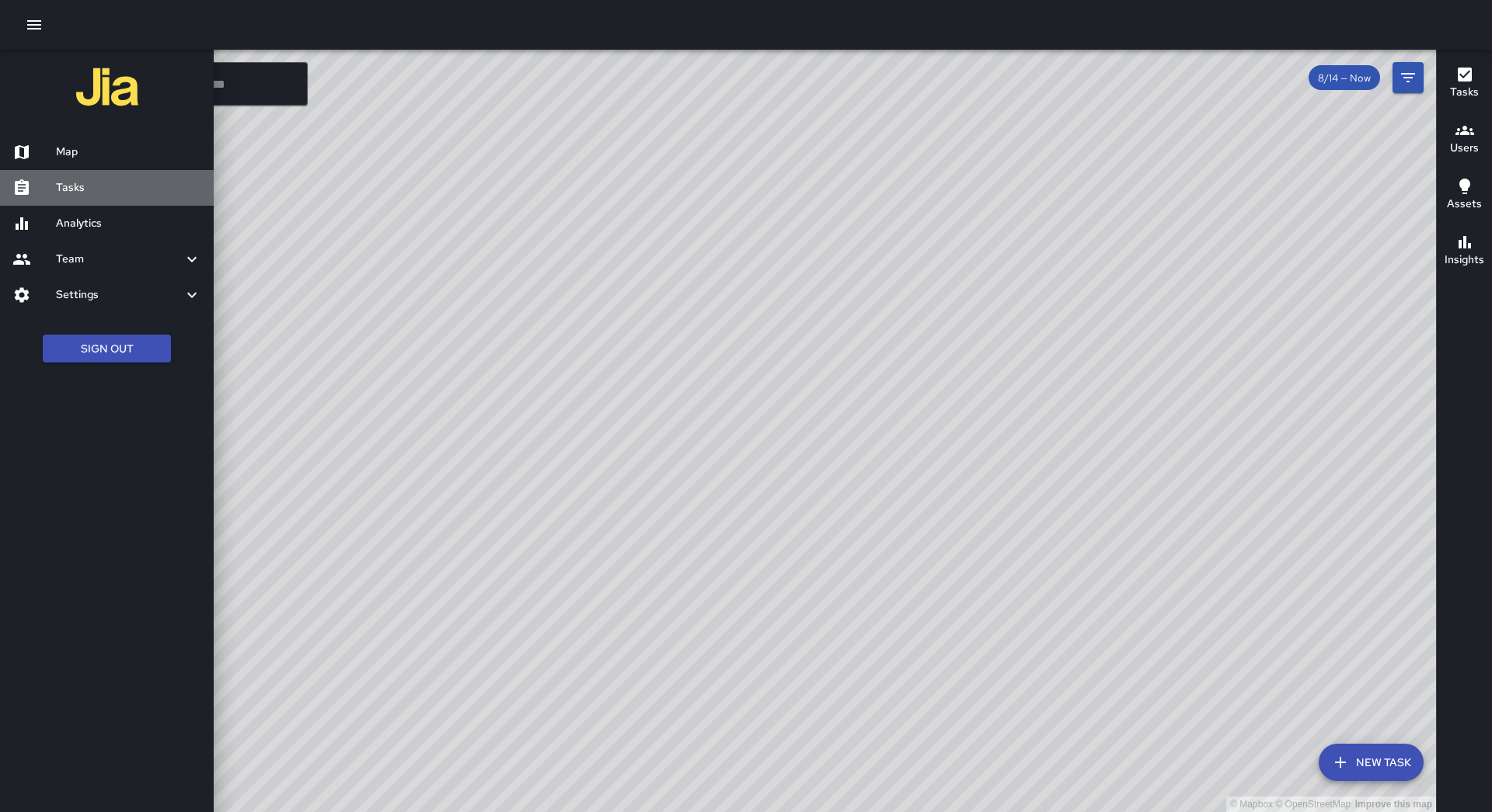
click at [80, 174] on link "Tasks" at bounding box center [106, 187] width 213 height 36
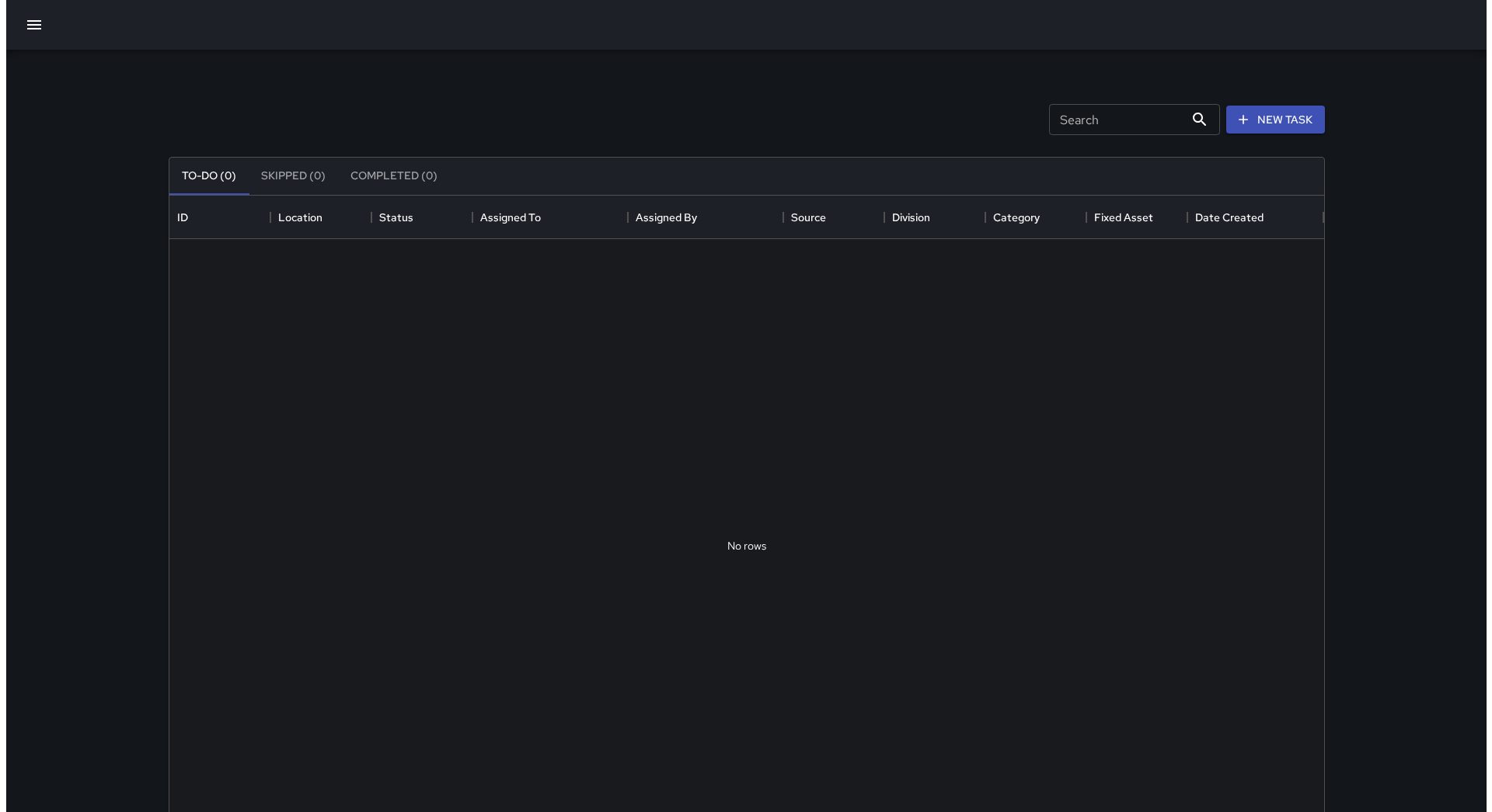
scroll to position [646, 1143]
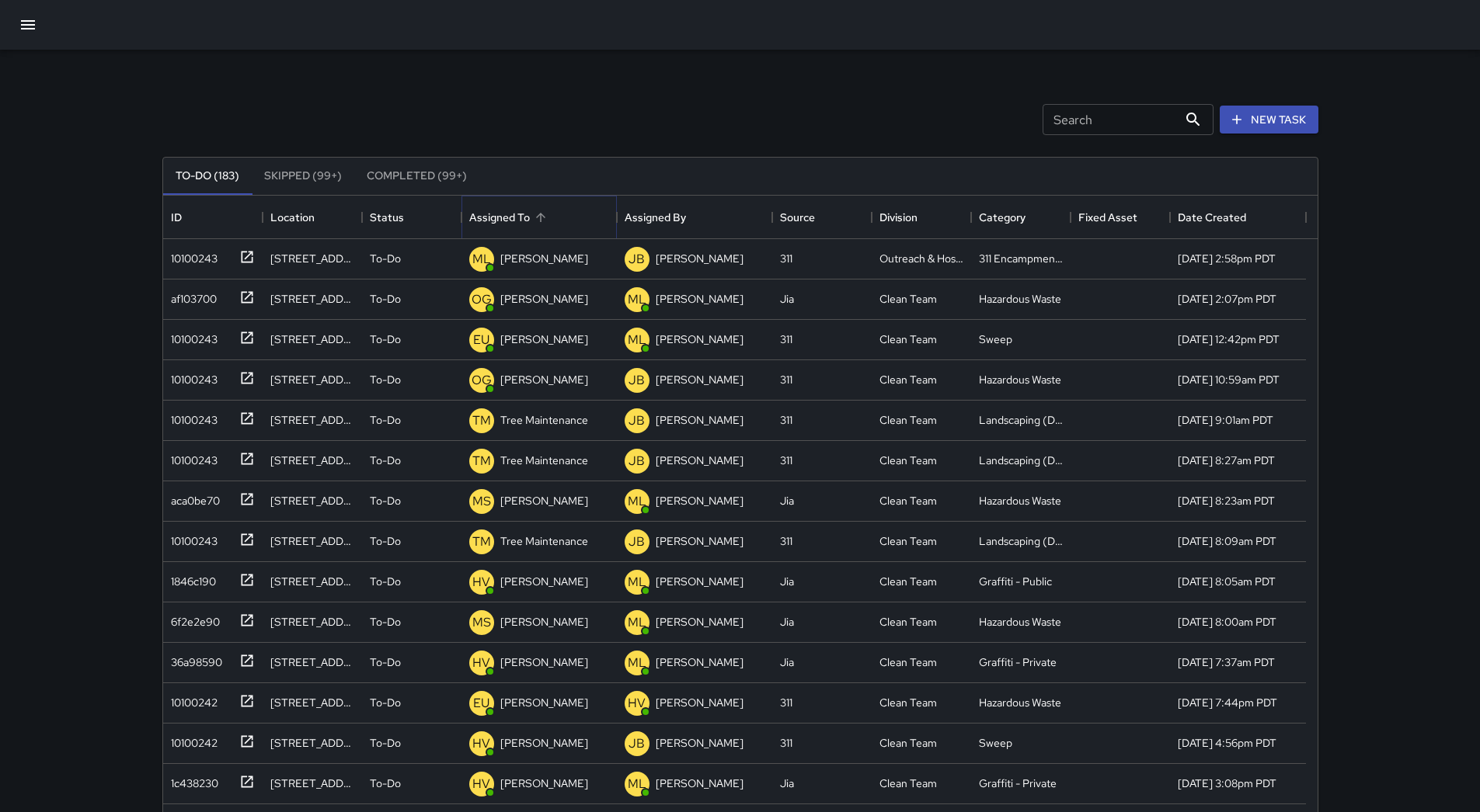
click at [543, 221] on icon "Sort" at bounding box center [540, 217] width 14 height 14
click at [29, 26] on icon "button" at bounding box center [27, 25] width 18 height 18
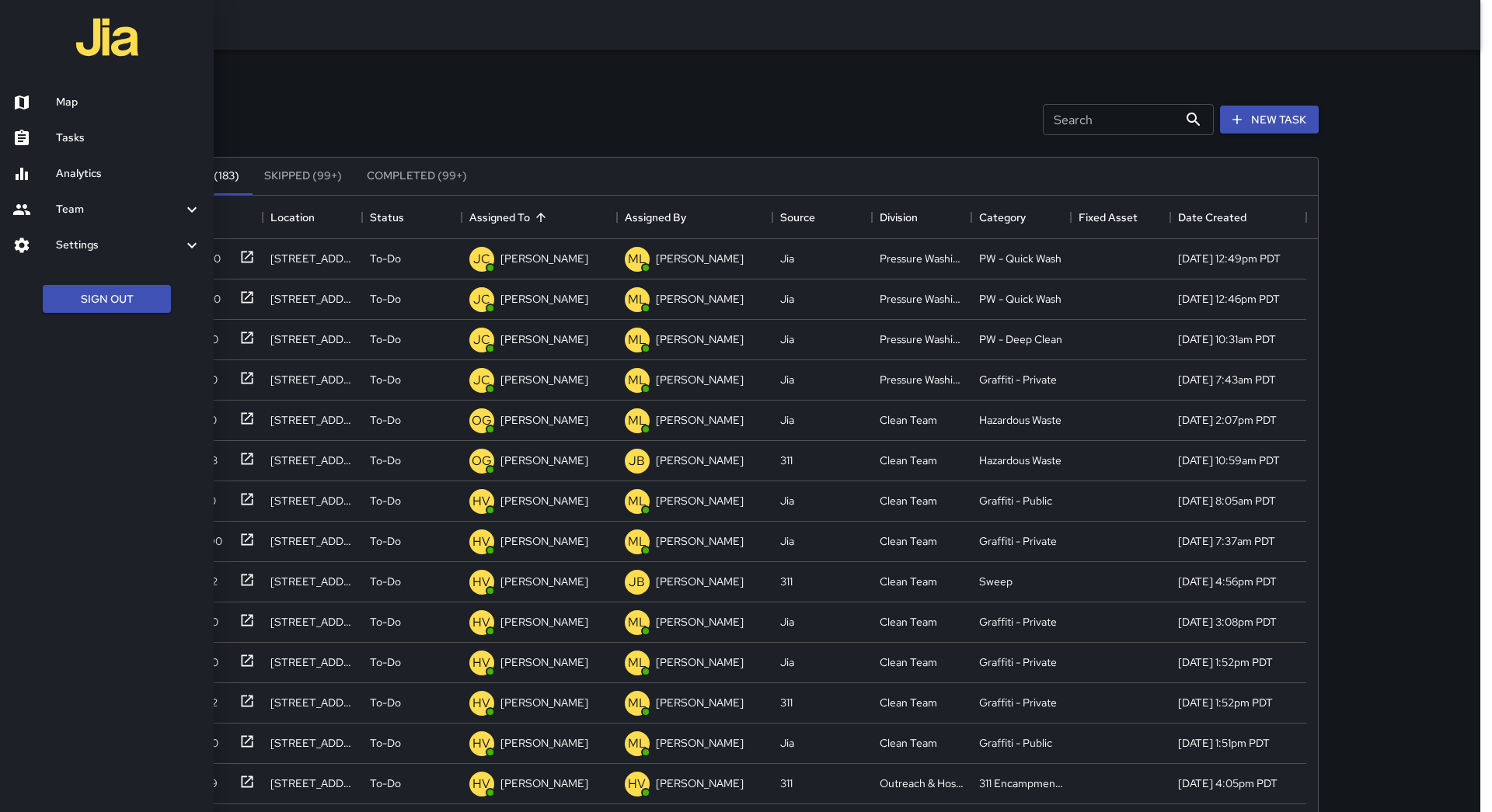
click at [47, 97] on div at bounding box center [34, 102] width 43 height 18
